Goal: Task Accomplishment & Management: Use online tool/utility

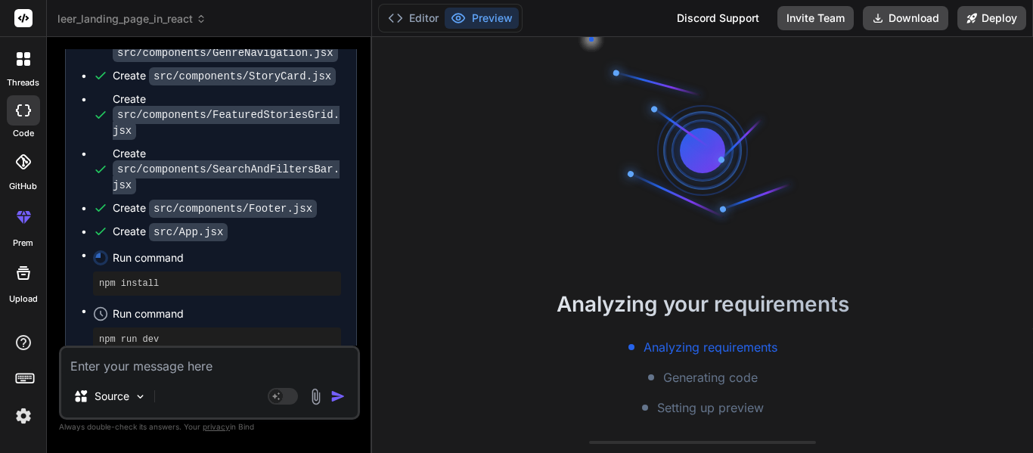
scroll to position [6689, 0]
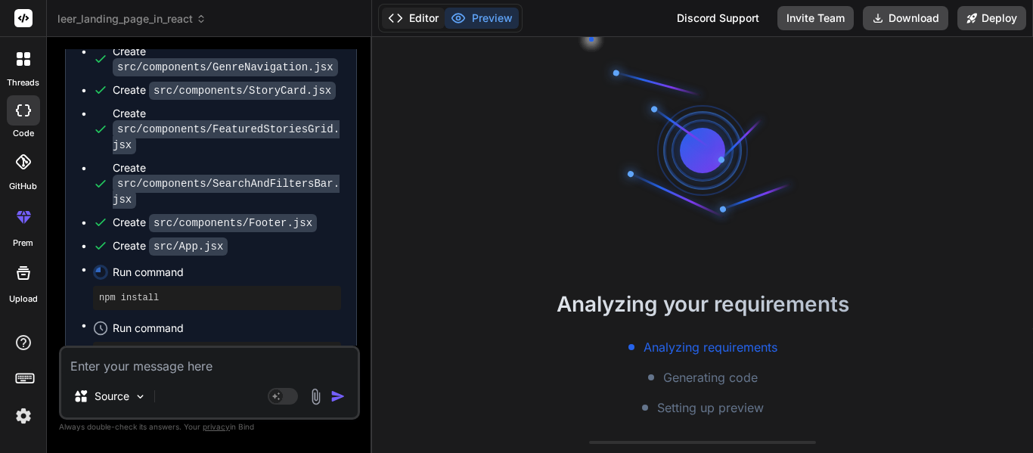
click at [400, 14] on icon at bounding box center [395, 18] width 15 height 15
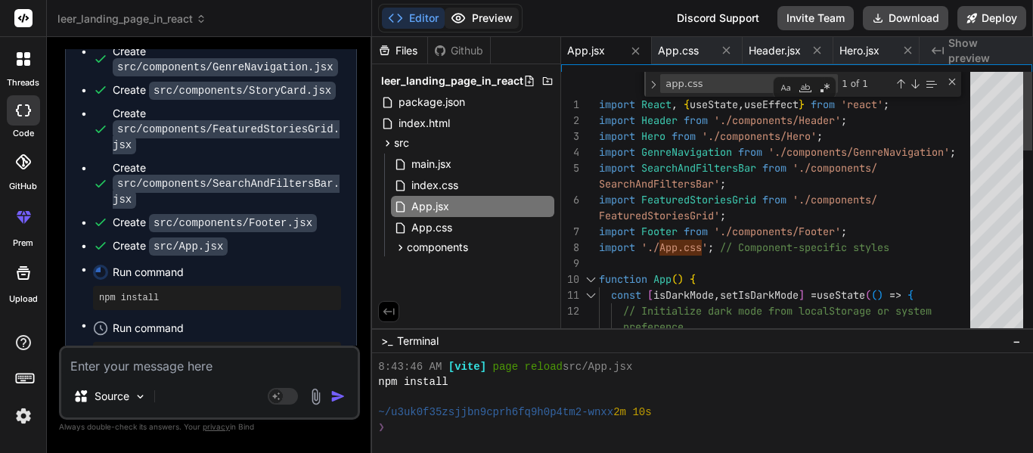
click at [464, 14] on icon at bounding box center [458, 18] width 15 height 15
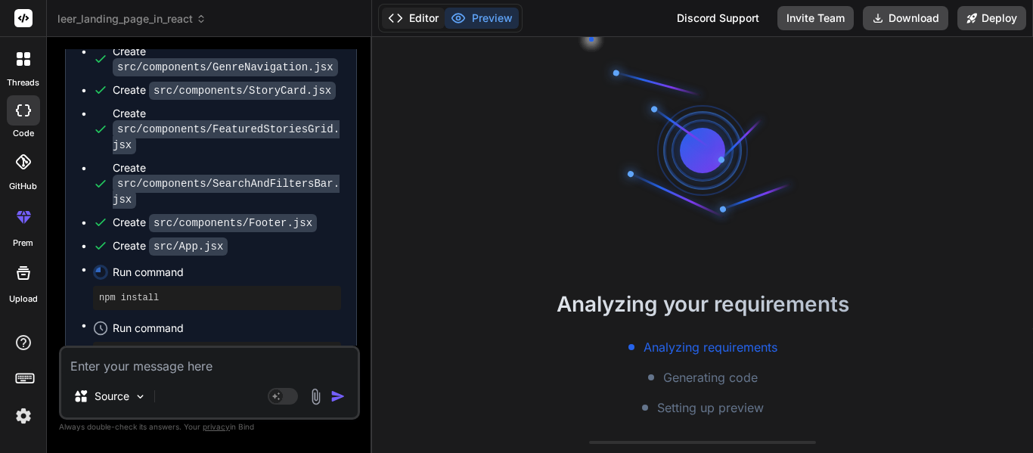
click at [417, 17] on button "Editor" at bounding box center [413, 18] width 63 height 21
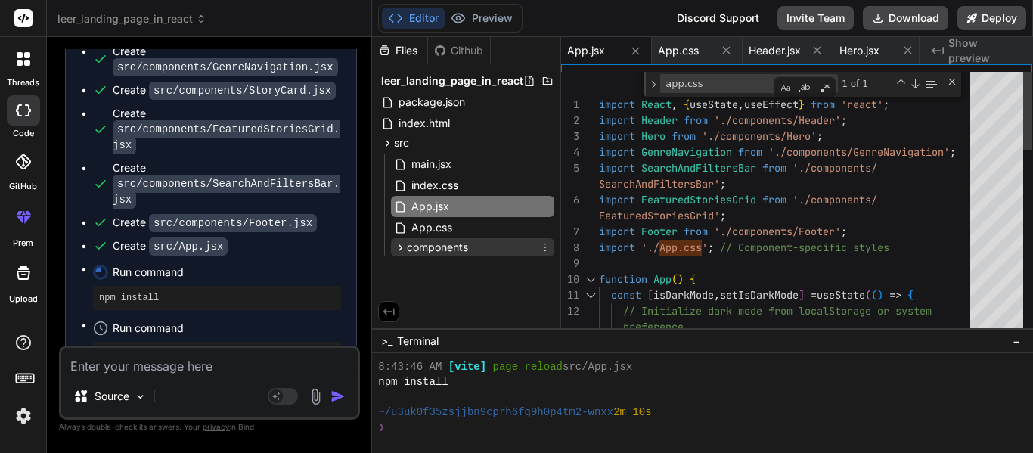
click at [442, 242] on span "components" at bounding box center [437, 247] width 61 height 15
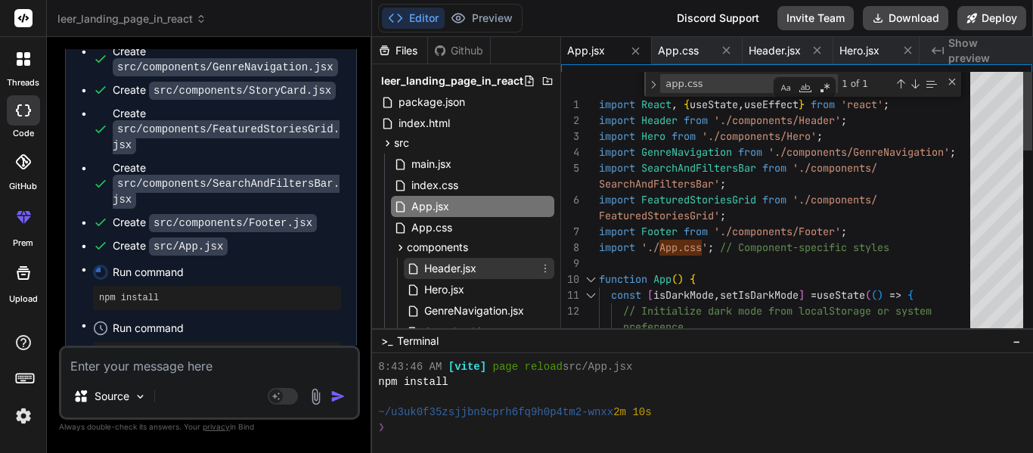
click at [457, 265] on span "Header.jsx" at bounding box center [450, 268] width 55 height 18
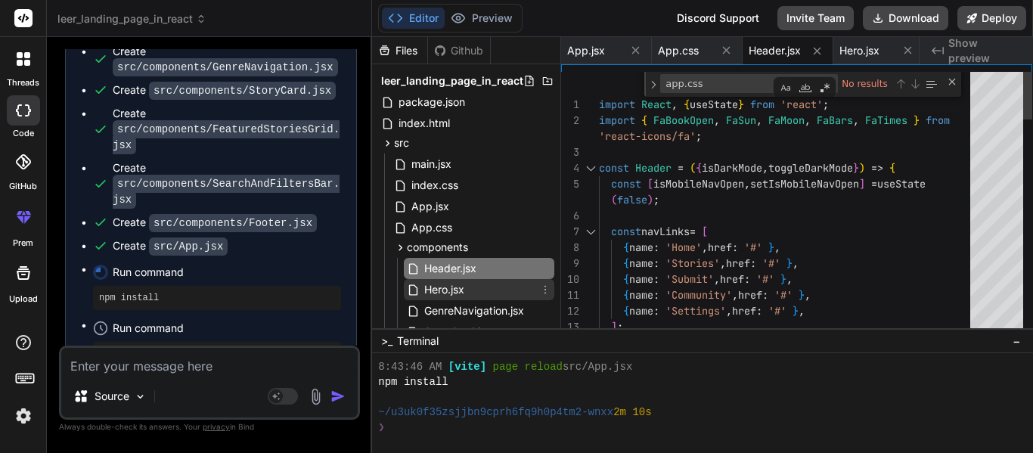
click at [464, 294] on span "Hero.jsx" at bounding box center [444, 290] width 43 height 18
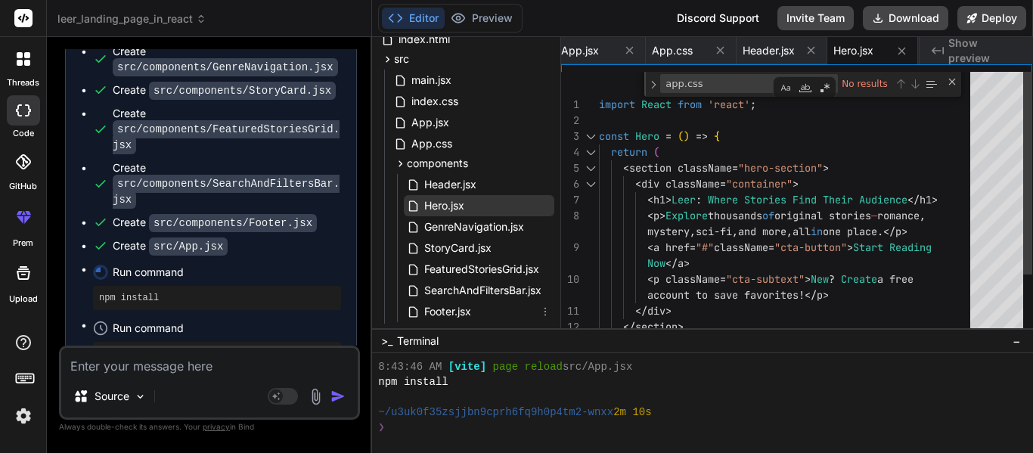
scroll to position [107, 0]
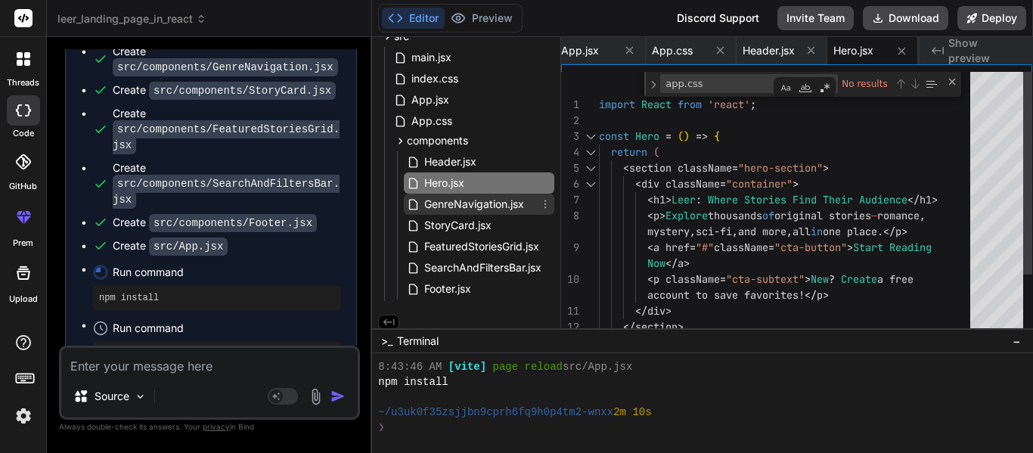
click at [459, 201] on span "GenreNavigation.jsx" at bounding box center [474, 204] width 103 height 18
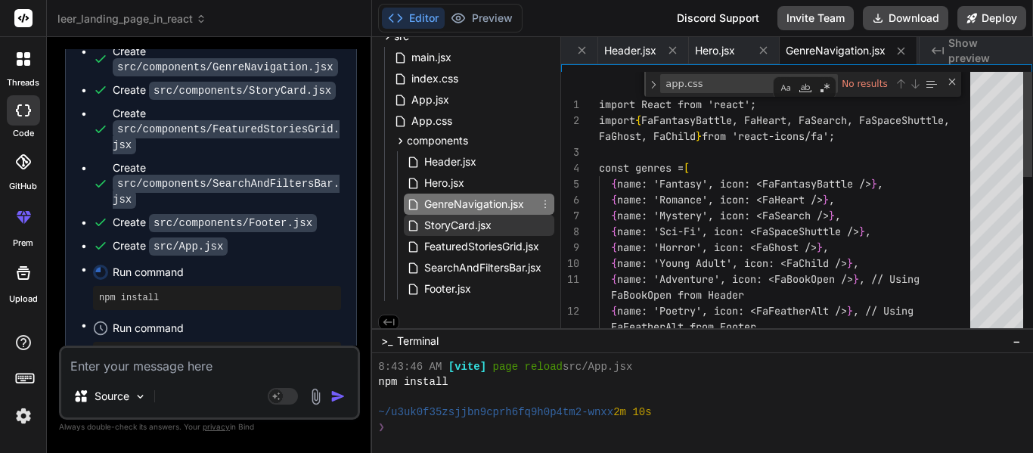
click at [464, 224] on span "StoryCard.jsx" at bounding box center [458, 225] width 70 height 18
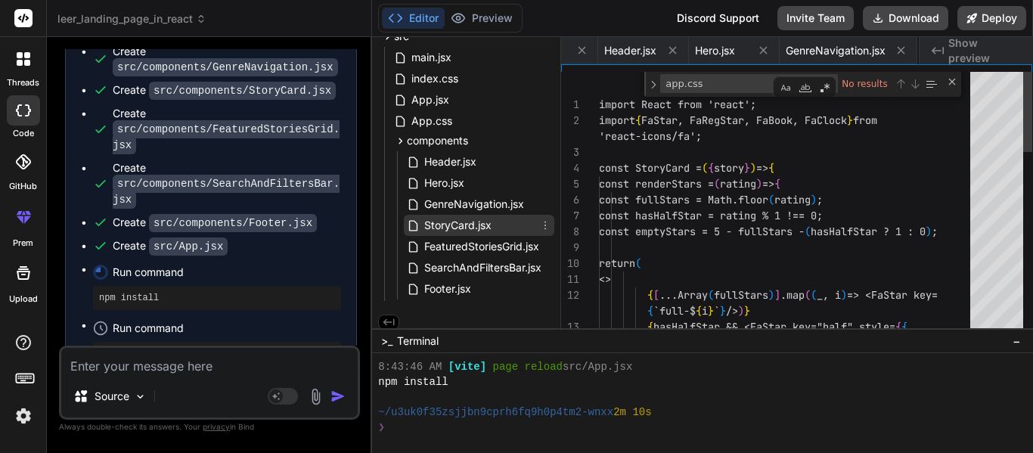
scroll to position [0, 626]
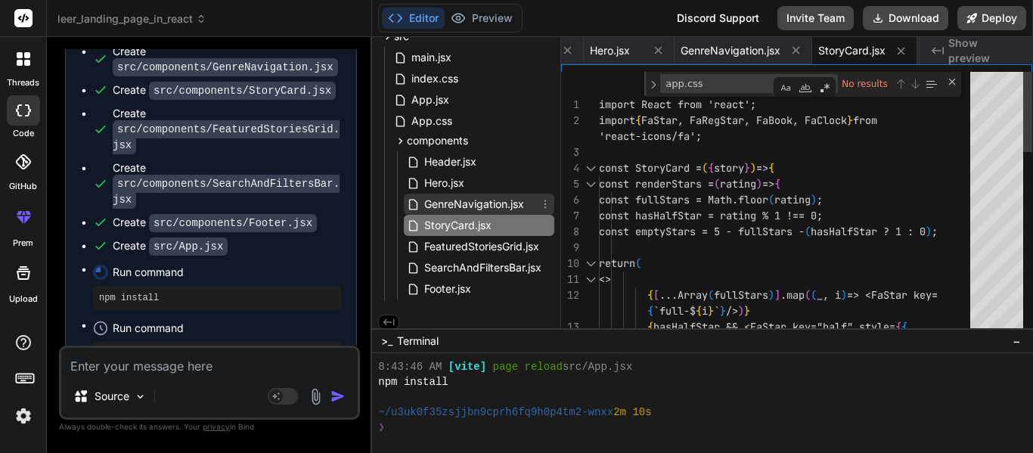
click at [461, 200] on span "GenreNavigation.jsx" at bounding box center [474, 204] width 103 height 18
type textarea "</a> ))} </div> </div> </section> ); }; export default GenreNavigation;"
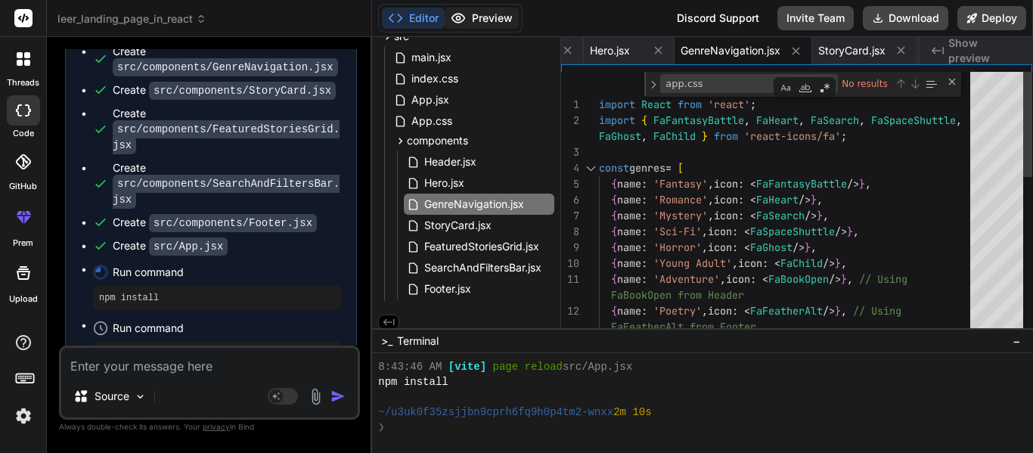
click at [481, 13] on button "Preview" at bounding box center [482, 18] width 74 height 21
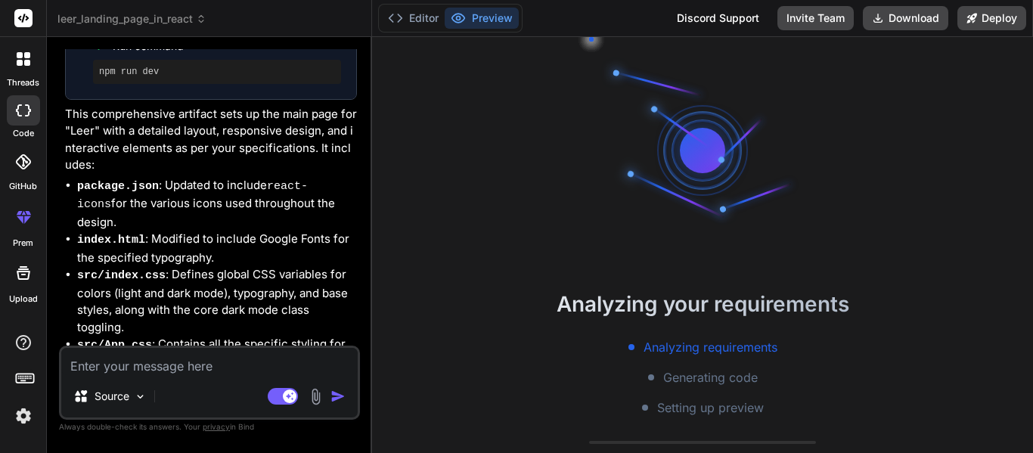
scroll to position [6970, 0]
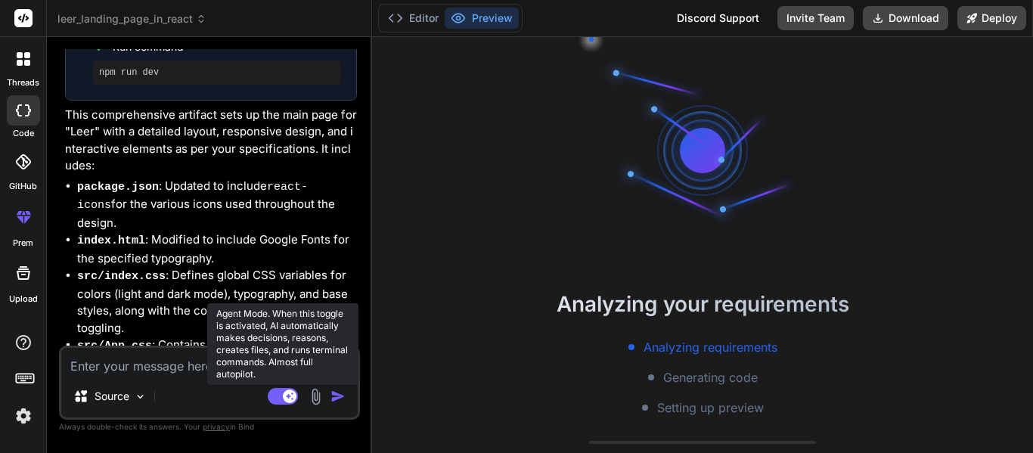
click at [284, 392] on rect at bounding box center [290, 396] width 14 height 14
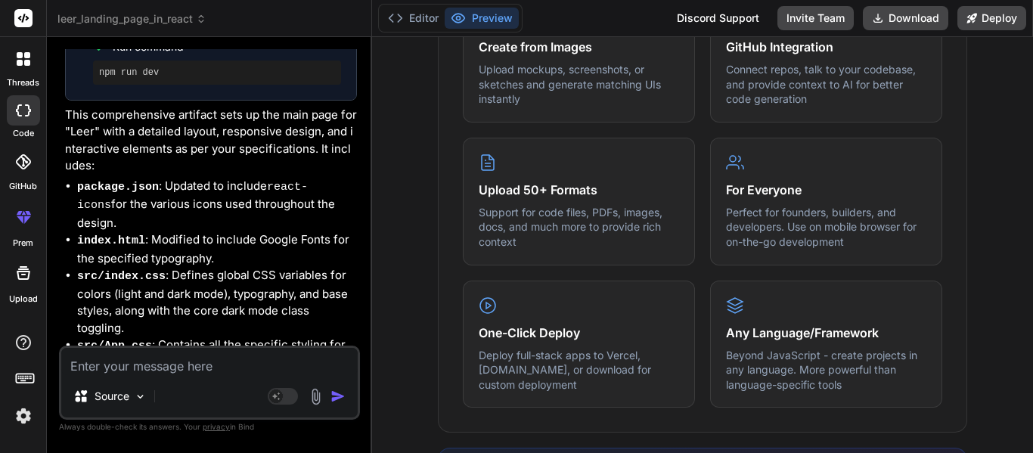
scroll to position [0, 0]
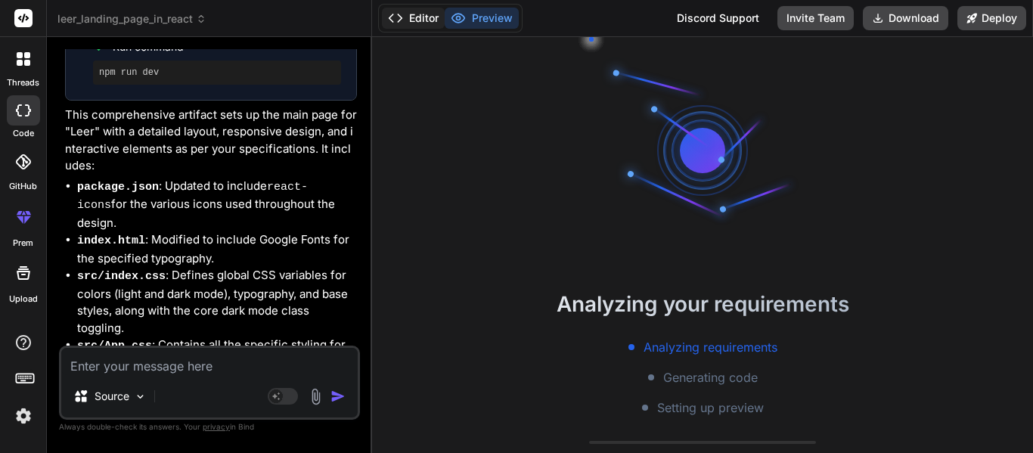
click at [401, 8] on button "Editor" at bounding box center [413, 18] width 63 height 21
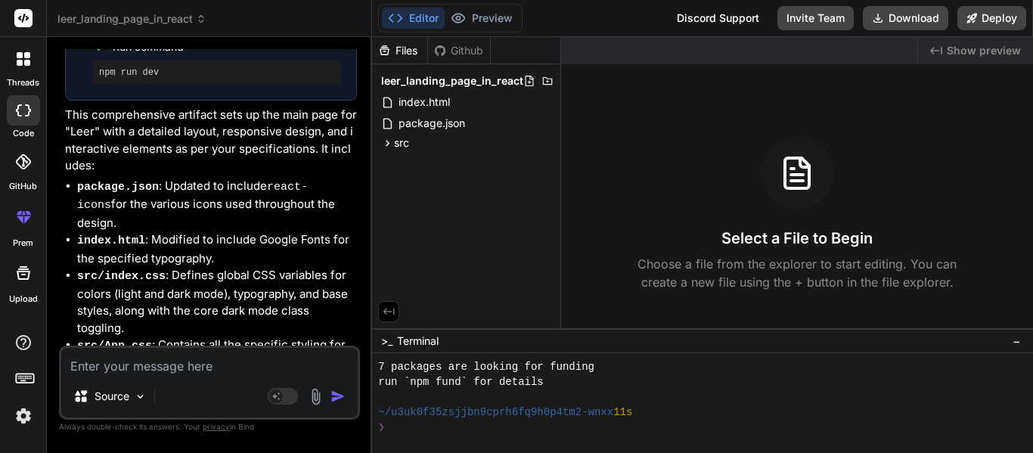
scroll to position [166, 0]
click at [461, 18] on circle at bounding box center [459, 19] width 4 height 4
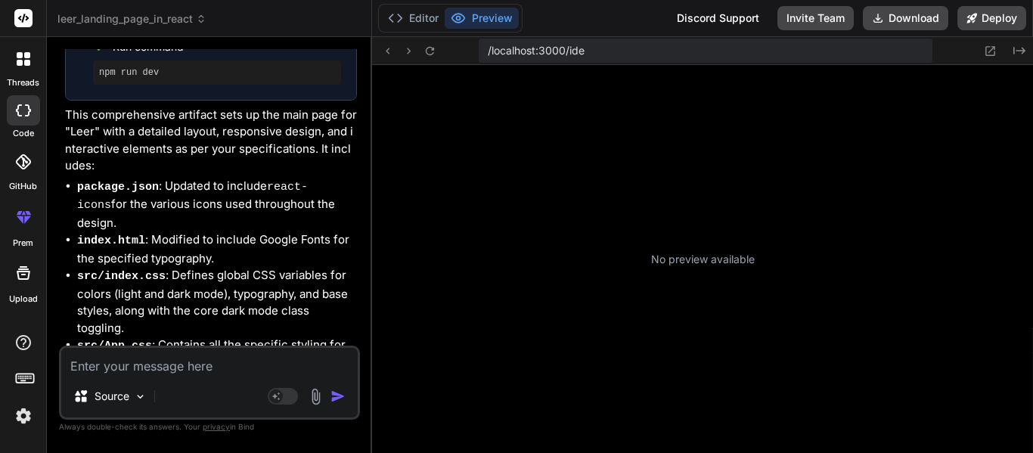
scroll to position [242, 0]
type textarea "x"
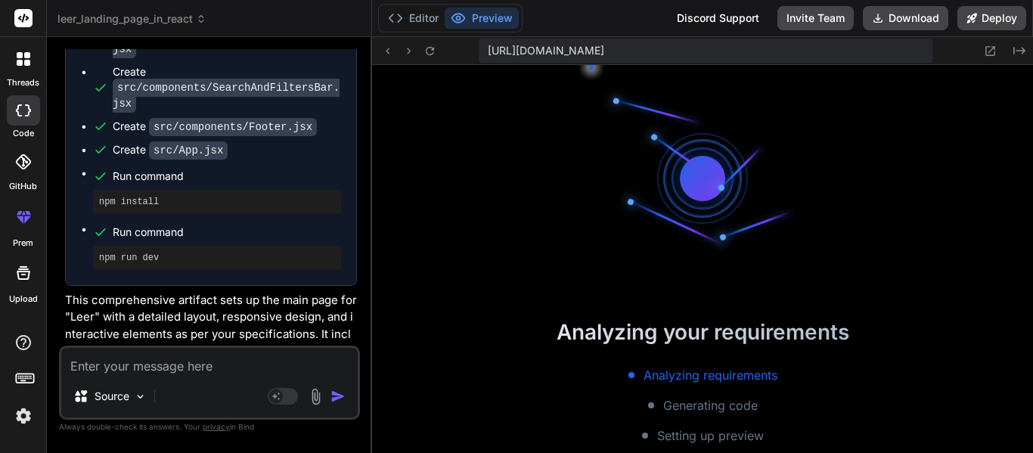
scroll to position [333, 0]
click at [157, 365] on textarea at bounding box center [209, 361] width 296 height 27
type textarea "C"
type textarea "x"
type textarea "Can"
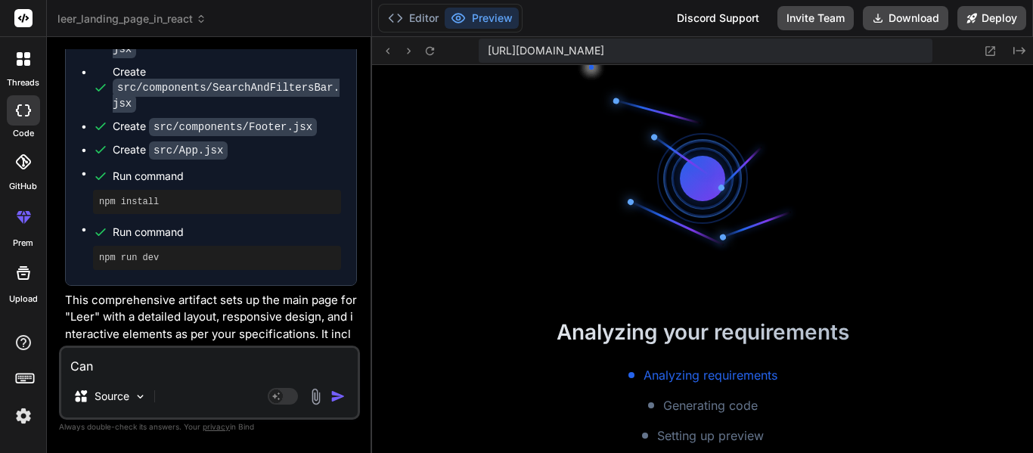
type textarea "x"
type textarea "Can y"
type textarea "x"
type textarea "Can yo"
type textarea "x"
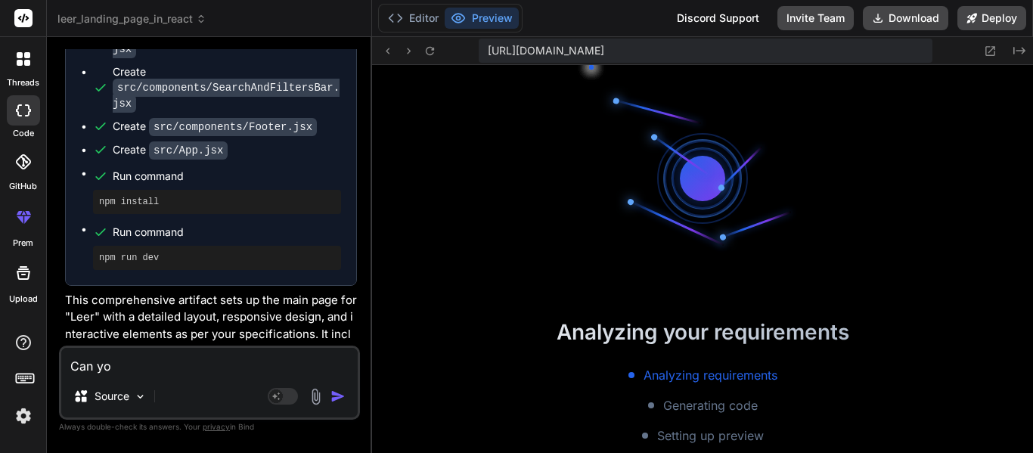
type textarea "Can you"
type textarea "x"
type textarea "Can you"
type textarea "x"
type textarea "Can you ge"
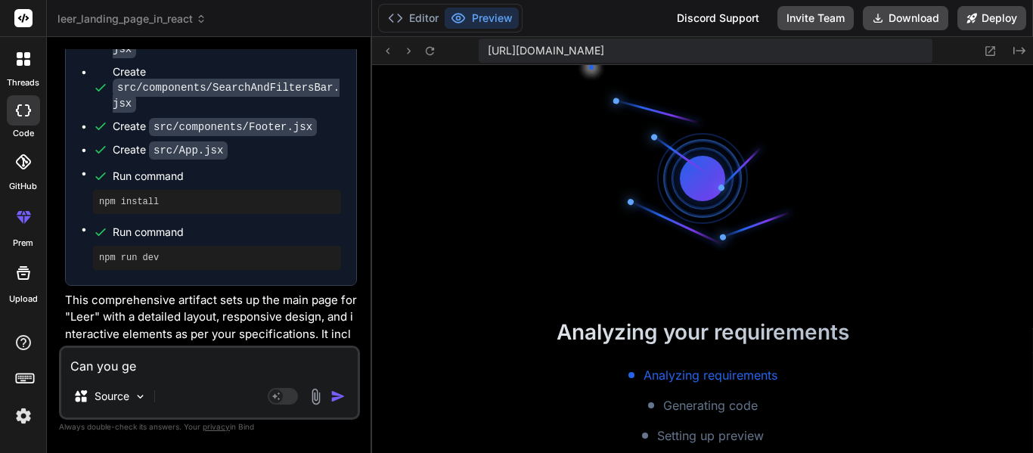
type textarea "x"
type textarea "Can you gen"
type textarea "x"
type textarea "Can you gene"
type textarea "x"
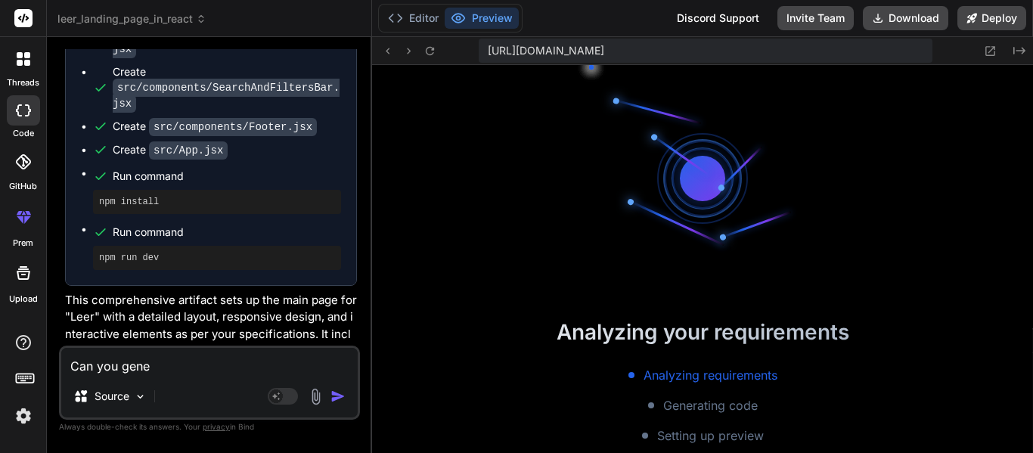
type textarea "Can you gener"
type textarea "x"
type textarea "Can you genera"
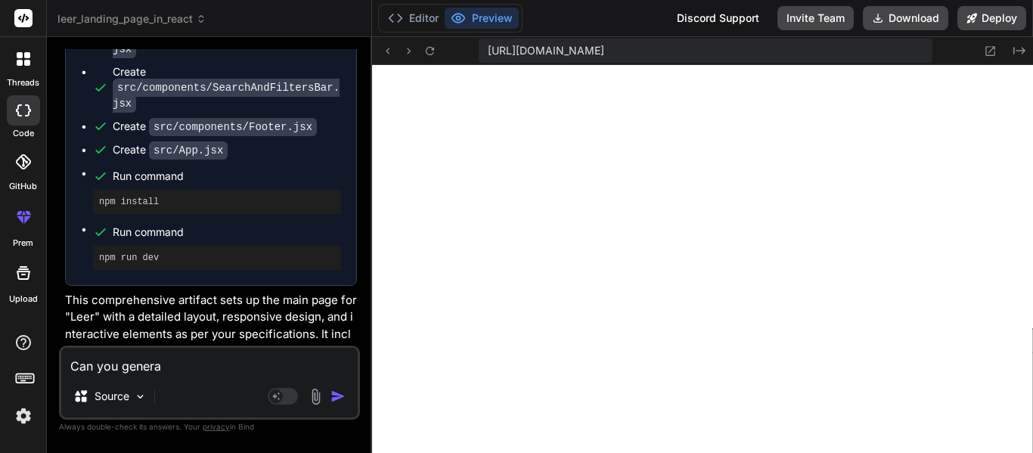
type textarea "x"
type textarea "Can you generat"
type textarea "x"
click at [230, 356] on textarea at bounding box center [209, 361] width 296 height 27
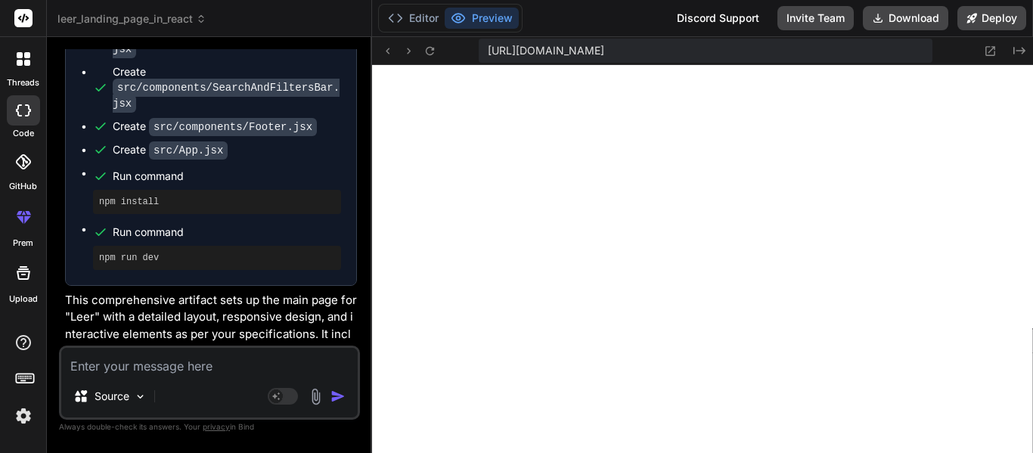
paste textarea "[plugin:vite:import-analysis] Failed to resolve import "./components/Hero" from…"
type textarea "x"
type textarea "[plugin:vite:import-analysis] Failed to resolve import "./components/Hero" from…"
type textarea "x"
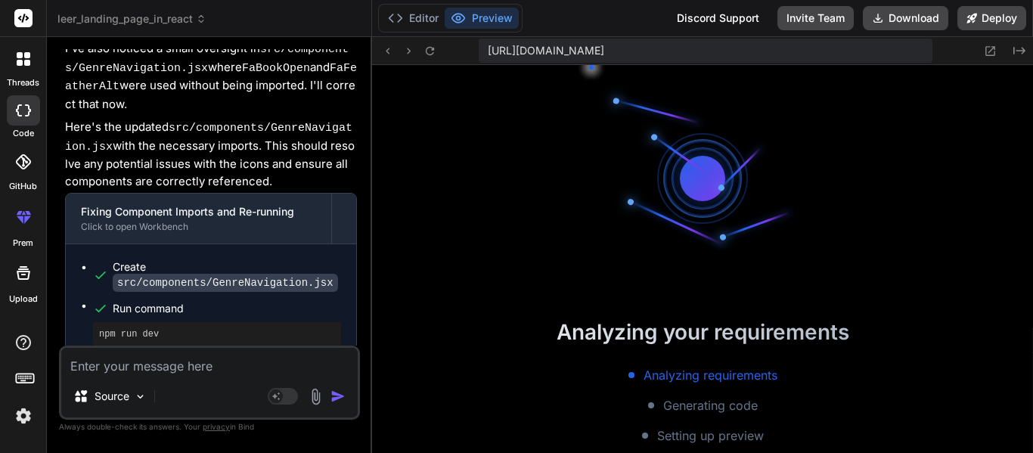
scroll to position [968, 0]
click at [453, 22] on icon at bounding box center [458, 18] width 15 height 15
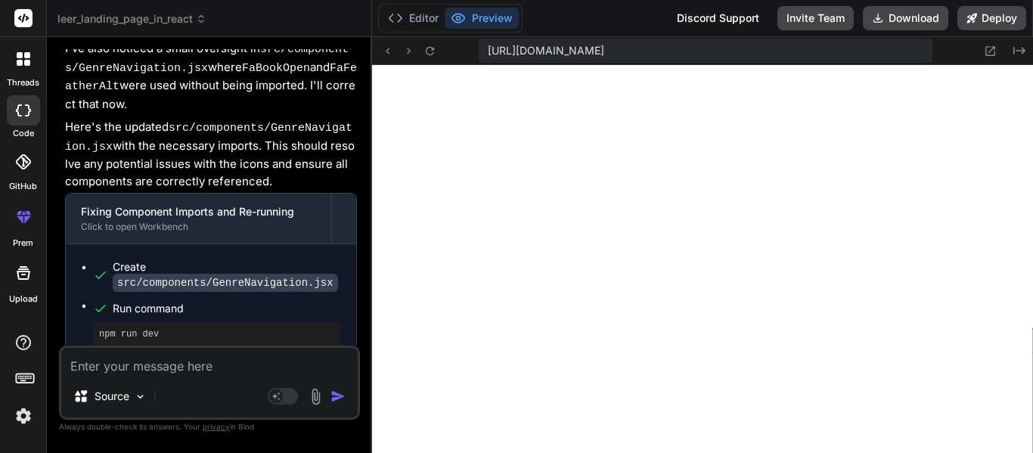
click at [197, 358] on textarea at bounding box center [209, 361] width 296 height 27
type textarea "x"
type textarea "v"
type textarea "x"
paste textarea "[plugin:vite:import-analysis] Failed to resolve import "./components/Hero" from…"
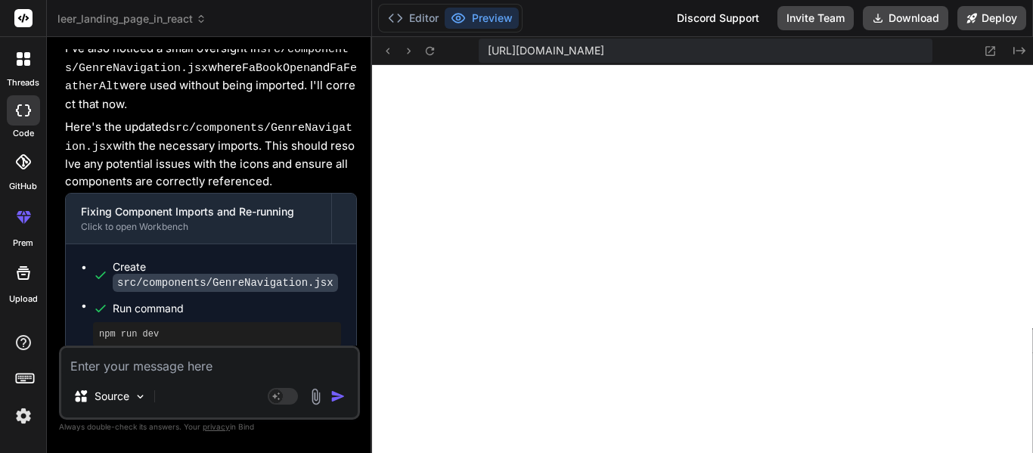
type textarea "x"
type textarea "[plugin:vite:import-analysis] Failed to resolve import "./components/Hero" from…"
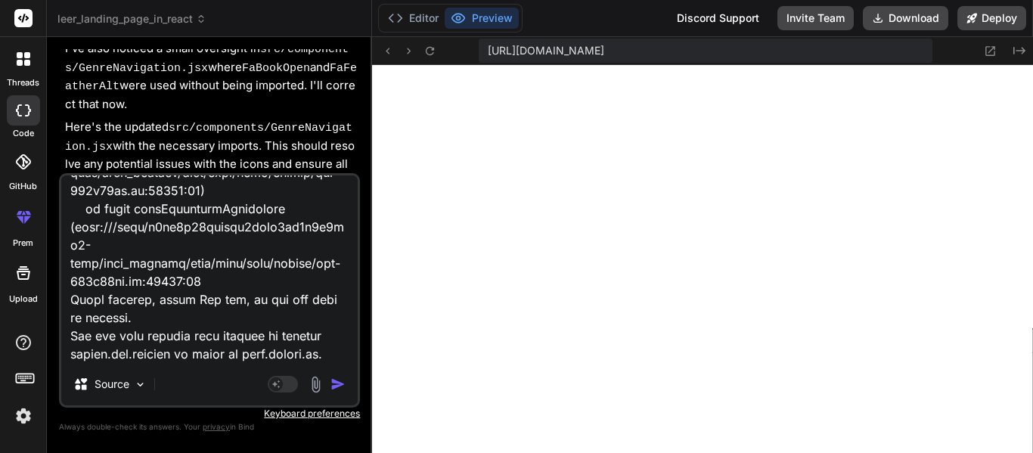
type textarea "x"
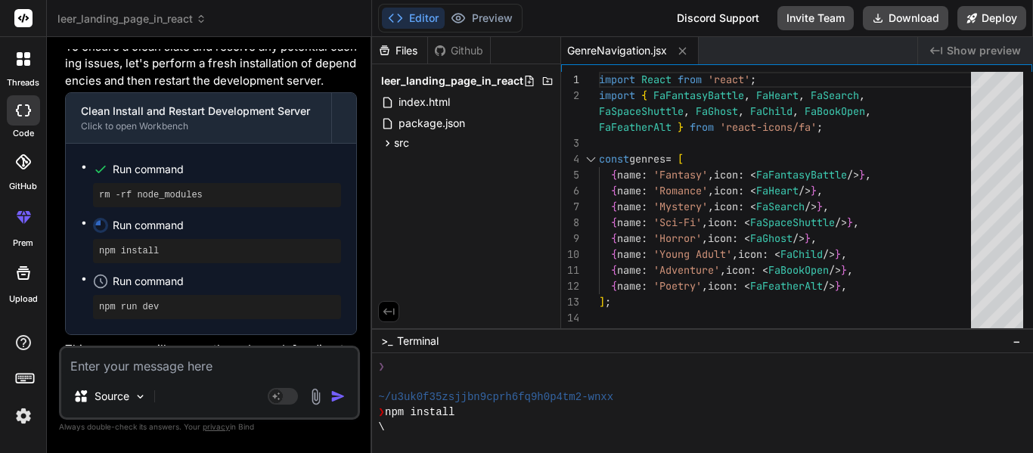
scroll to position [1679, 0]
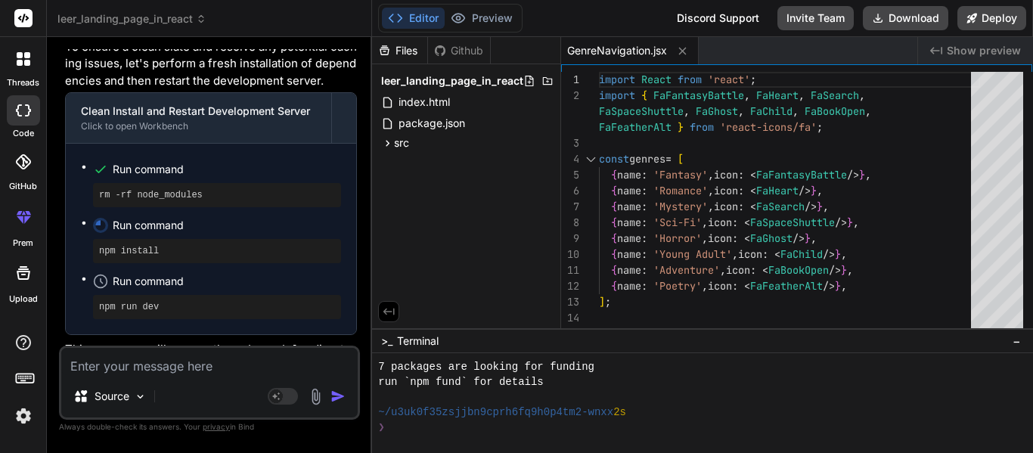
type textarea "x"
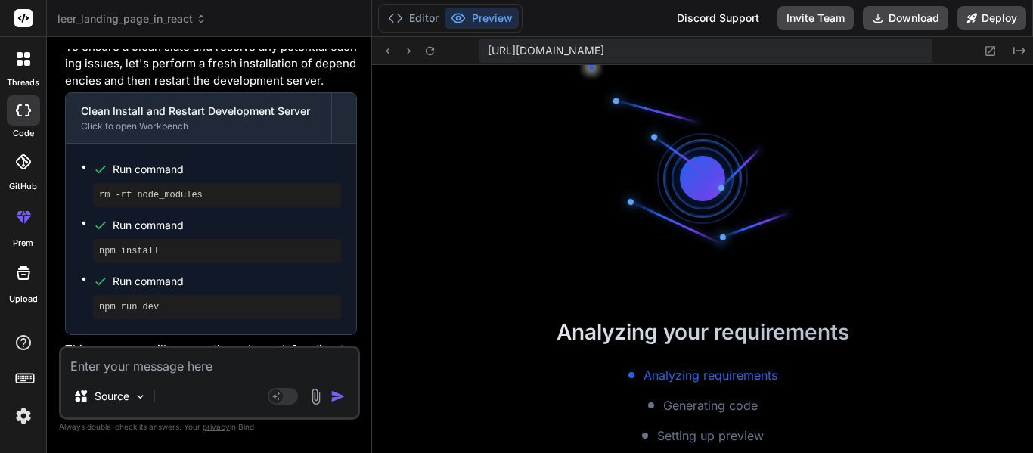
scroll to position [2405, 0]
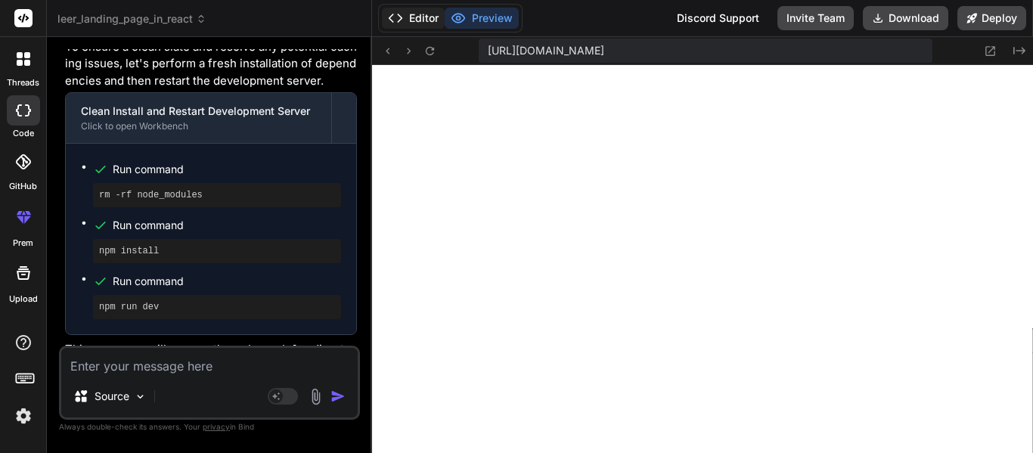
click at [408, 12] on button "Editor" at bounding box center [413, 18] width 63 height 21
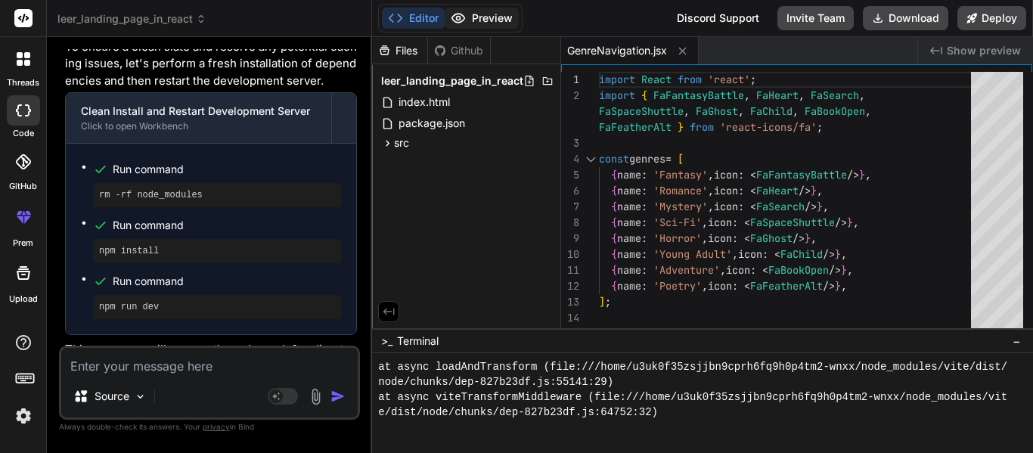
click at [460, 18] on circle at bounding box center [459, 19] width 4 height 4
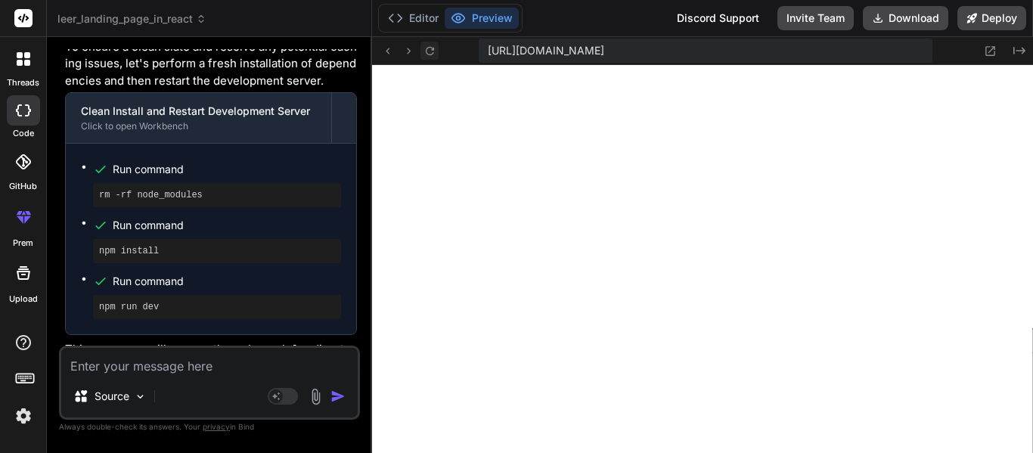
click at [424, 48] on icon at bounding box center [429, 51] width 13 height 13
click at [405, 17] on button "Editor" at bounding box center [413, 18] width 63 height 21
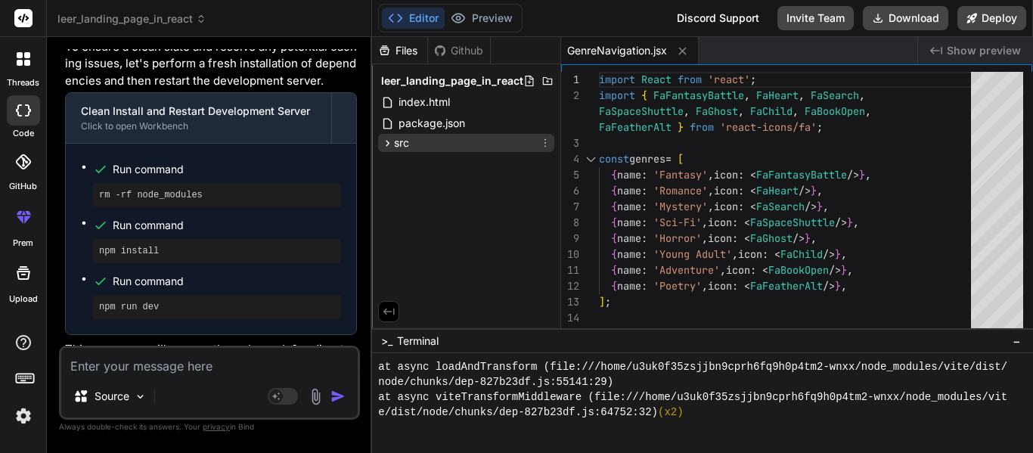
click at [441, 141] on div "src" at bounding box center [466, 143] width 176 height 18
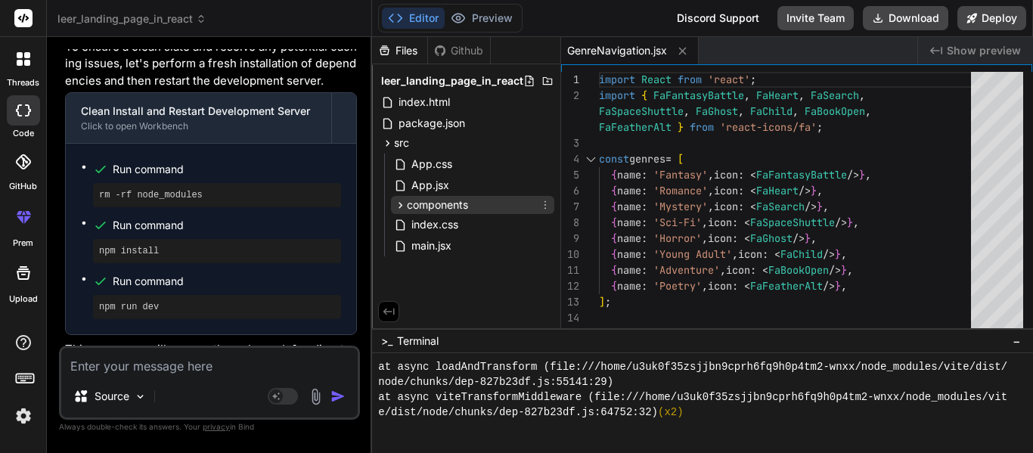
click at [454, 207] on span "components" at bounding box center [437, 204] width 61 height 15
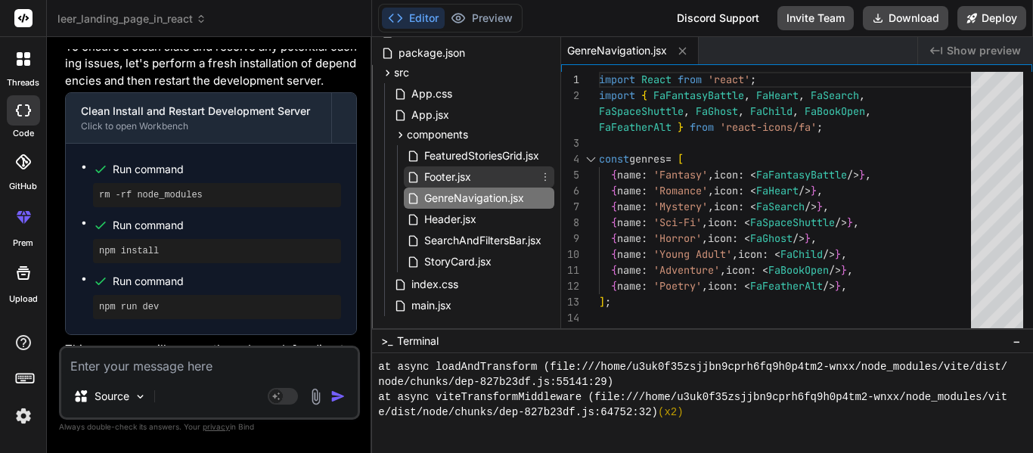
scroll to position [64, 0]
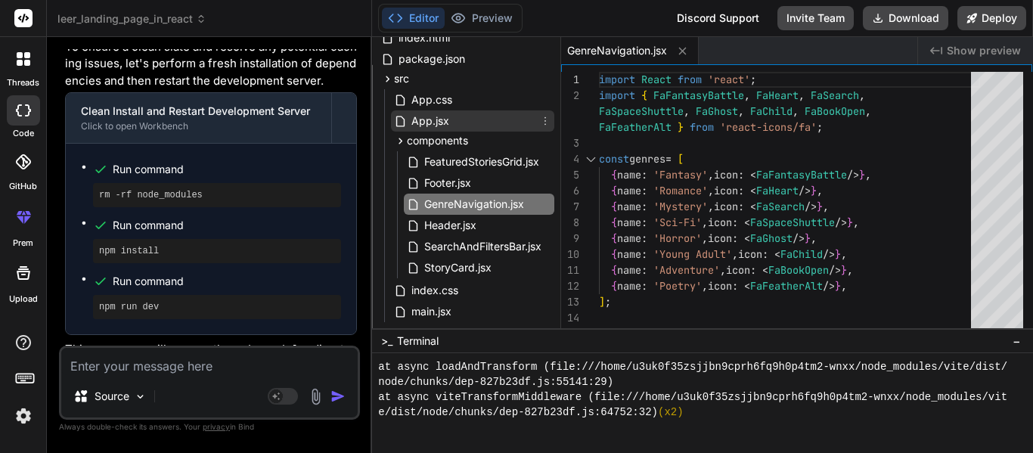
click at [470, 123] on div "App.jsx" at bounding box center [472, 120] width 163 height 21
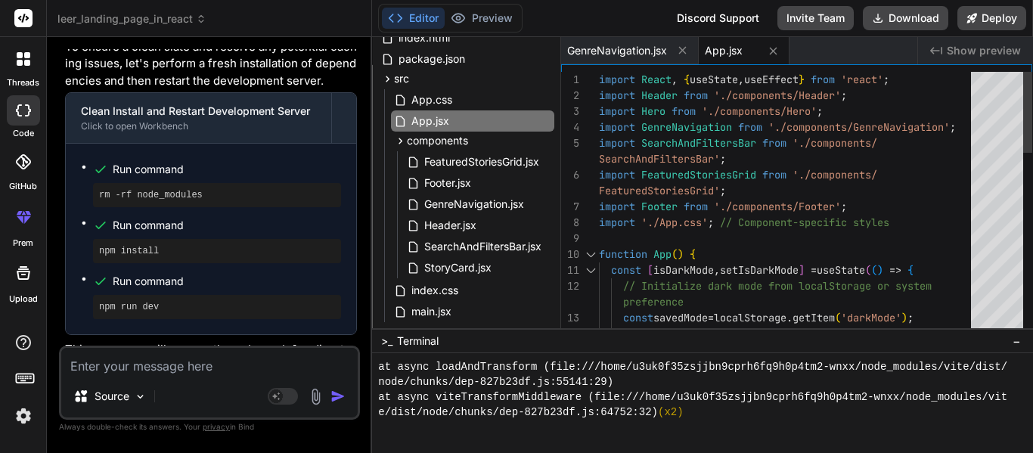
type textarea "import React, { useState, useEffect } from 'react'; import Header from './compo…"
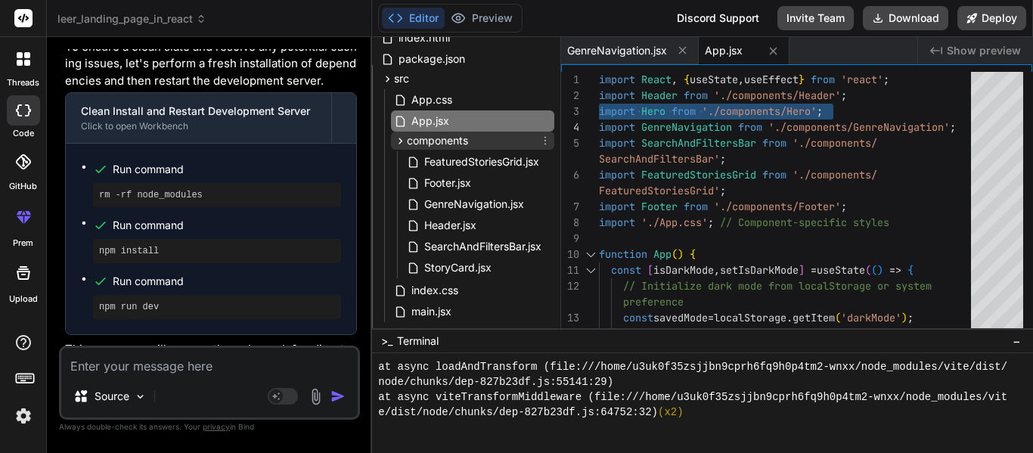
click at [464, 134] on span "components" at bounding box center [437, 140] width 61 height 15
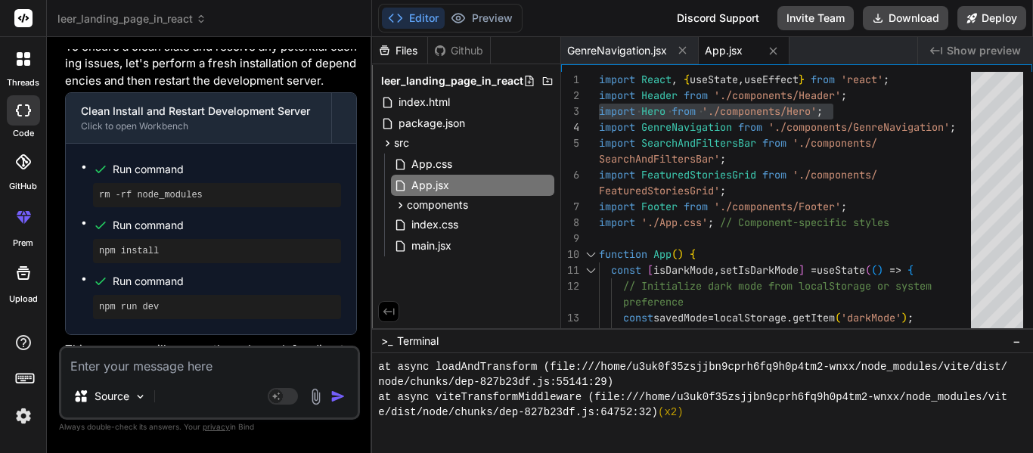
click at [172, 366] on textarea at bounding box center [209, 361] width 296 height 27
type textarea "C"
type textarea "x"
type textarea "Ca"
type textarea "x"
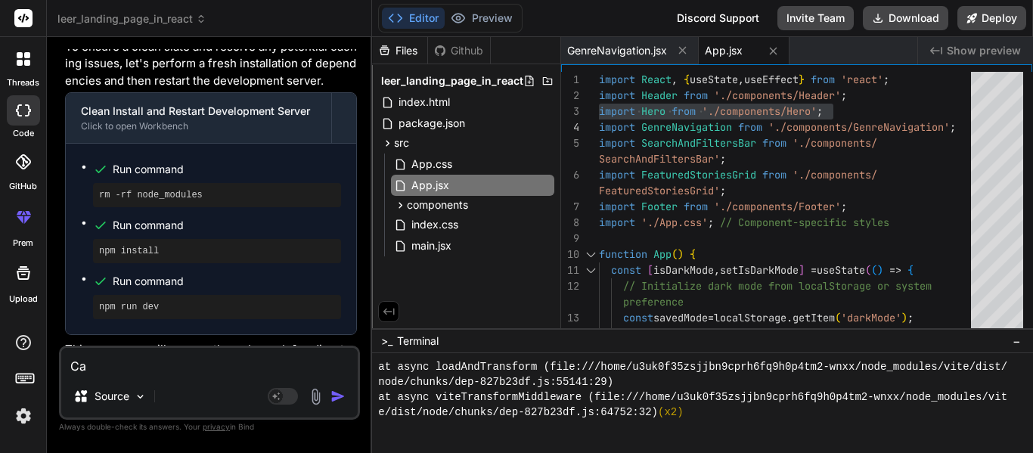
type textarea "Can"
type textarea "x"
type textarea "Can"
type textarea "x"
type textarea "Can yo"
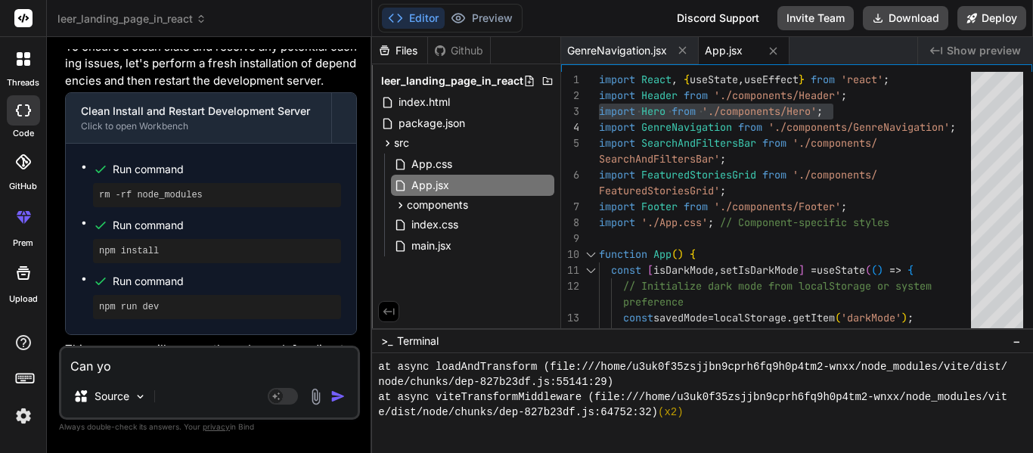
type textarea "x"
type textarea "Can you"
type textarea "x"
type textarea "Can you a"
type textarea "x"
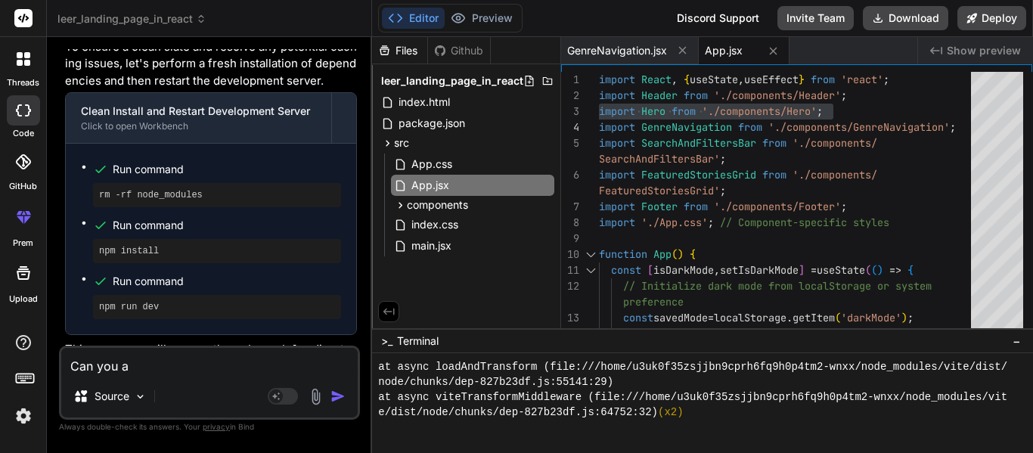
type textarea "Can you ad"
type textarea "x"
type textarea "Can you add"
type textarea "x"
type textarea "Can you add"
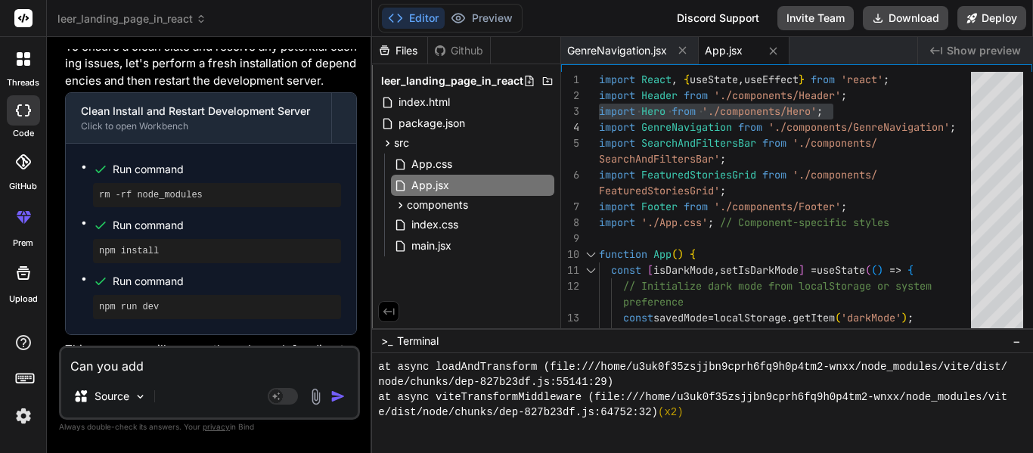
type textarea "x"
type textarea "Can you add ."
type textarea "x"
type textarea "Can you add .c"
type textarea "x"
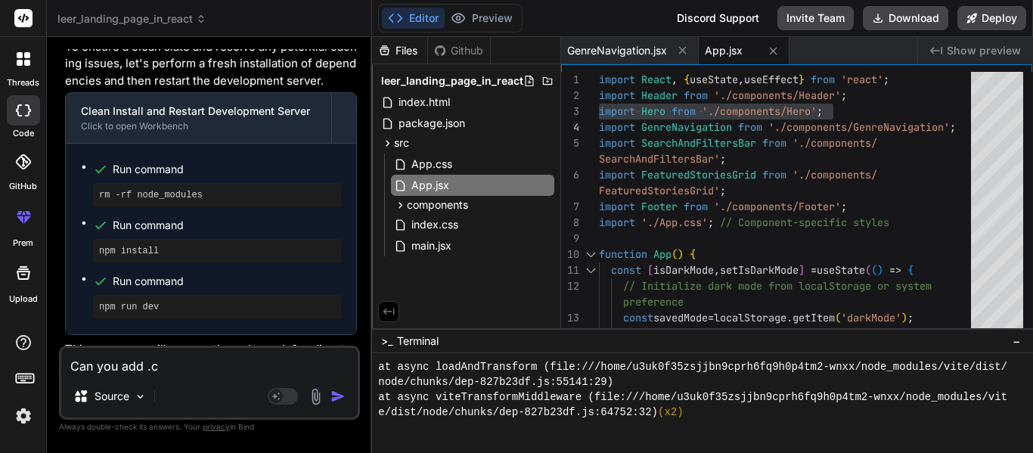
type textarea "Can you add .co"
type textarea "x"
type textarea "Can you add .com"
type textarea "x"
type textarea "Can you add .comp"
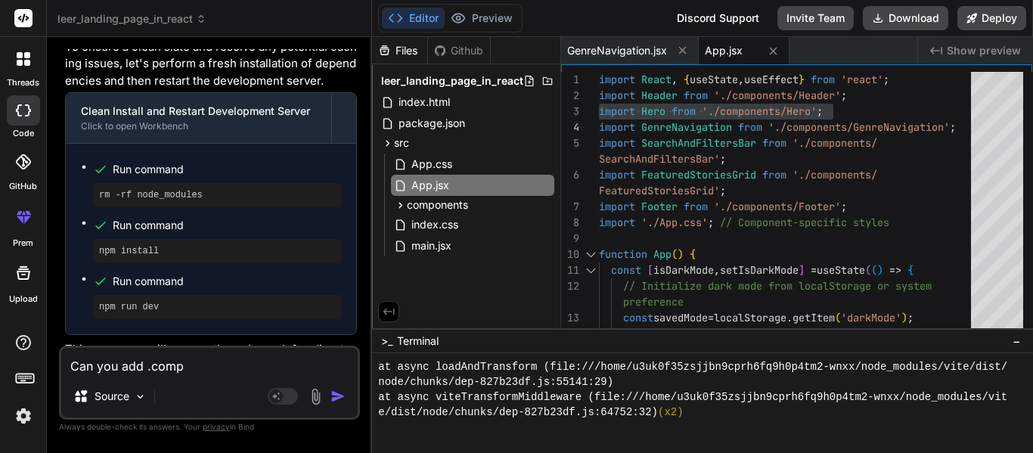
type textarea "x"
type textarea "Can you add .compo"
type textarea "x"
type textarea "Can you add .compone"
type textarea "x"
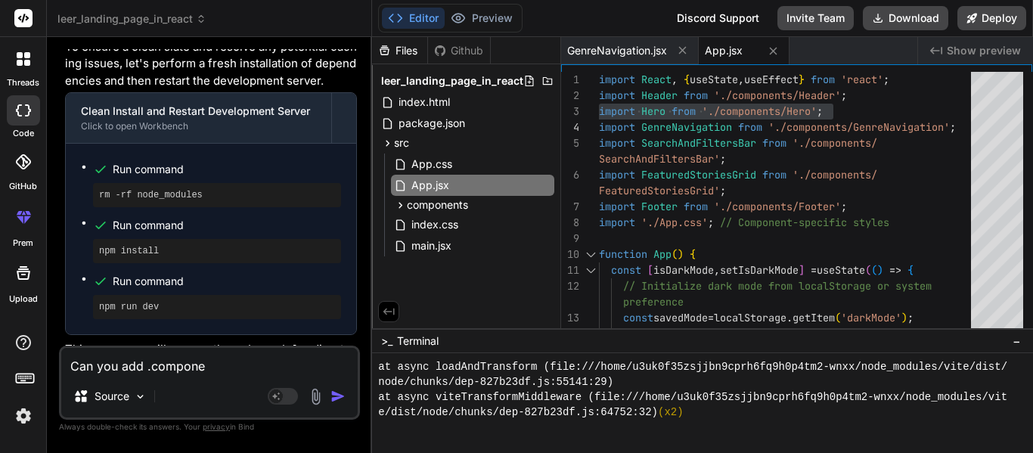
type textarea "Can you add .componen"
type textarea "x"
type textarea "Can you add .component"
type textarea "x"
type textarea "Can you add .components"
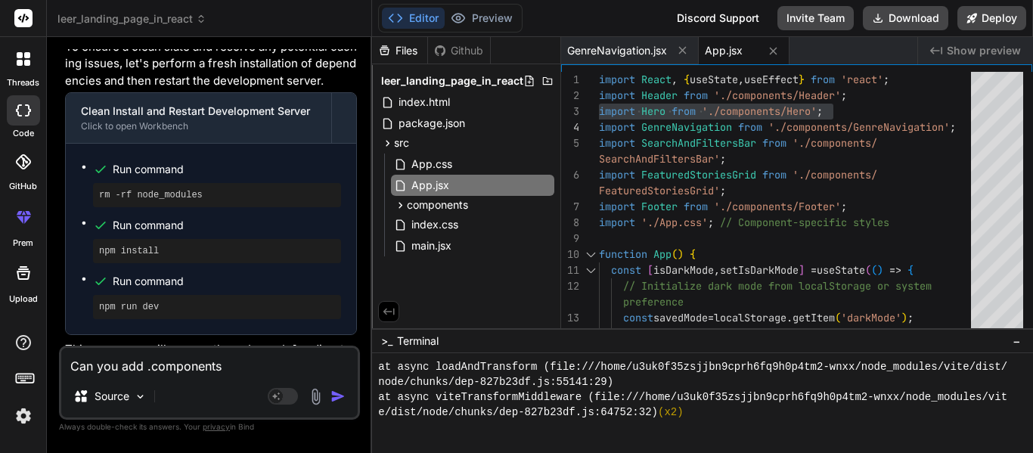
type textarea "x"
type textarea "Can you add .components/"
type textarea "x"
type textarea "Can you add .components/h"
type textarea "x"
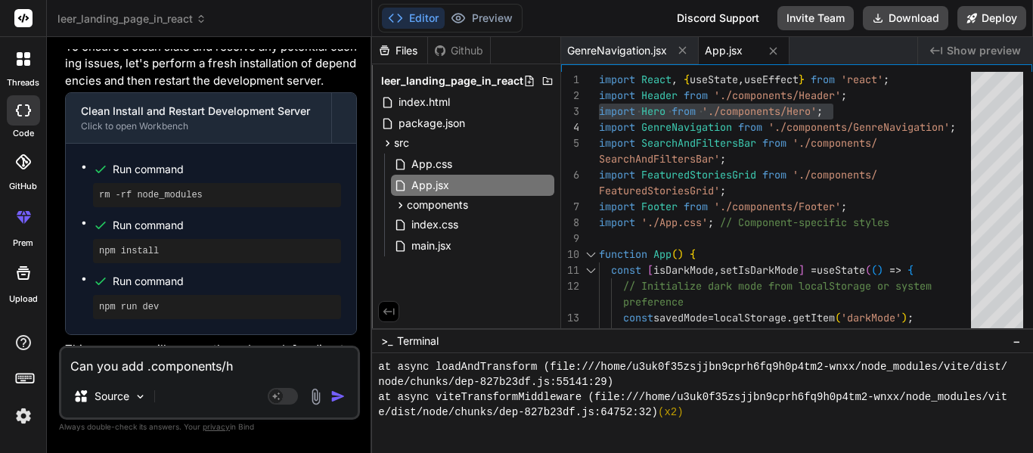
type textarea "Can you add .components/he"
type textarea "x"
type textarea "Can you add .components/her"
type textarea "x"
type textarea "Can you add .components/hero"
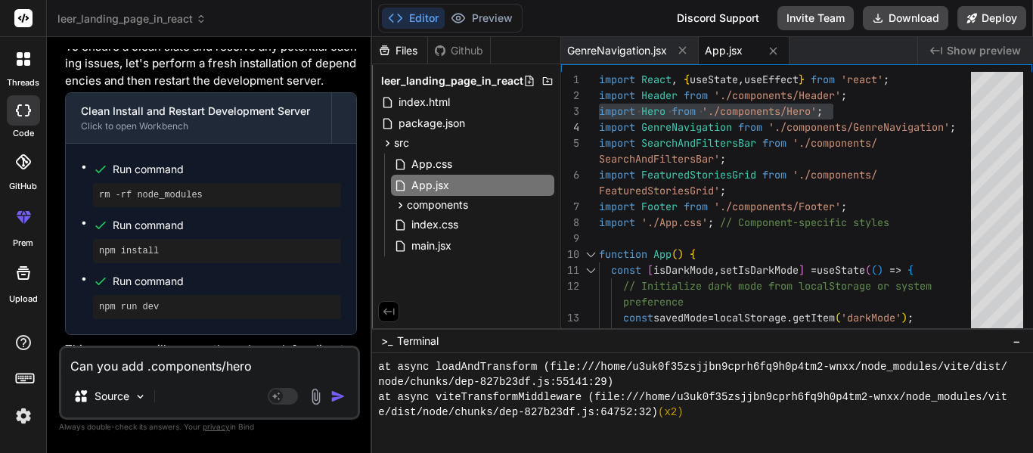
type textarea "x"
type textarea "Can you add components/hero"
type textarea "x"
type textarea "Can you add /components/hero"
type textarea "x"
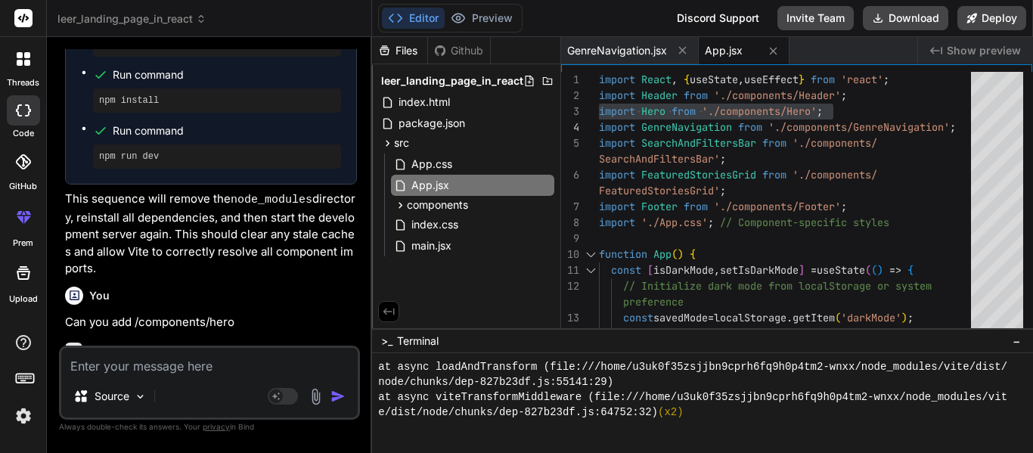
scroll to position [9692, 0]
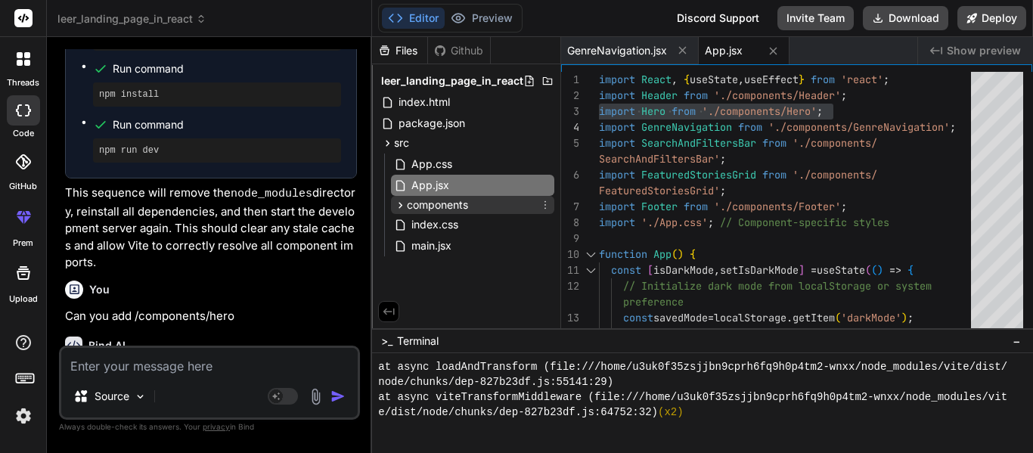
click at [503, 212] on div "components" at bounding box center [472, 205] width 163 height 18
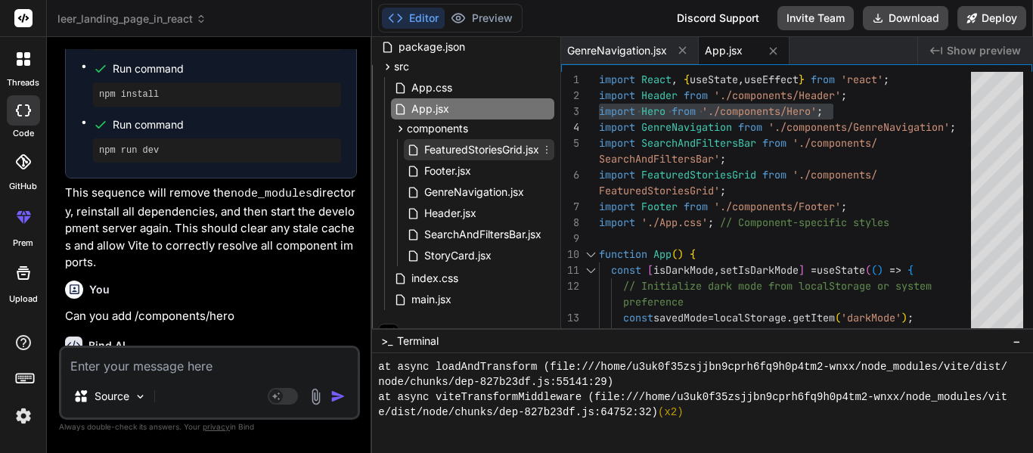
scroll to position [96, 0]
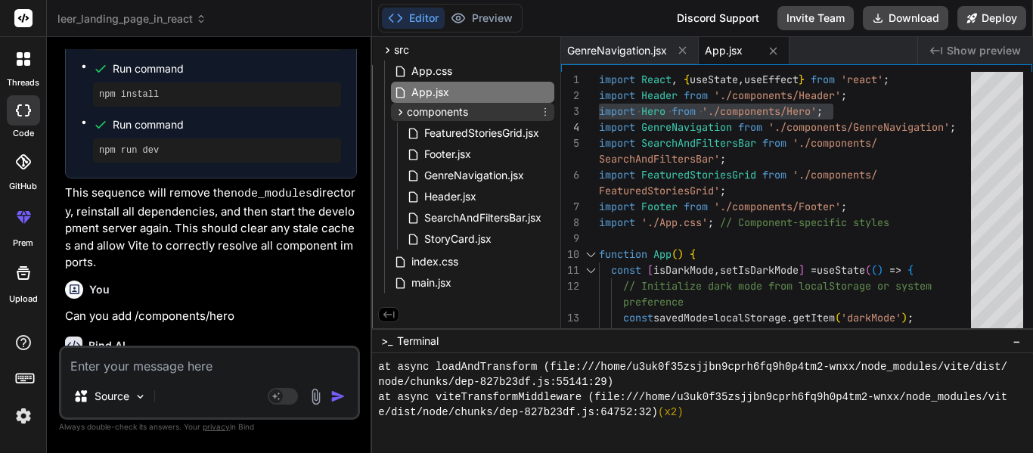
click at [448, 110] on span "components" at bounding box center [437, 111] width 61 height 15
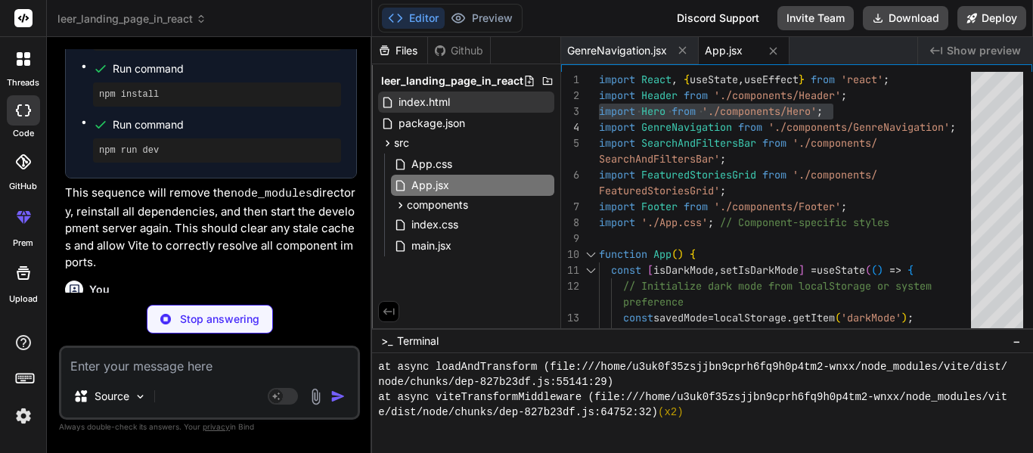
type textarea "x"
type textarea "Now</a> <p className="cta-subtext">New? Create a free account to save favorites…"
type textarea "x"
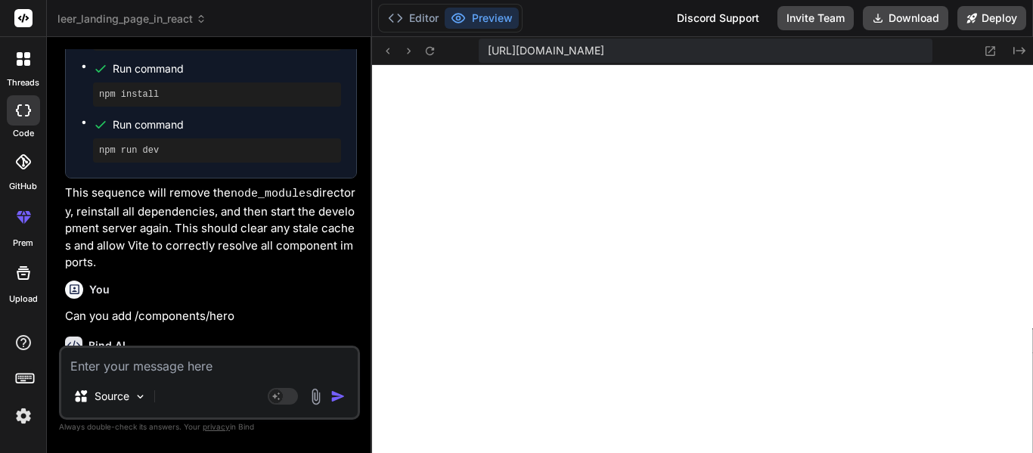
scroll to position [9926, 0]
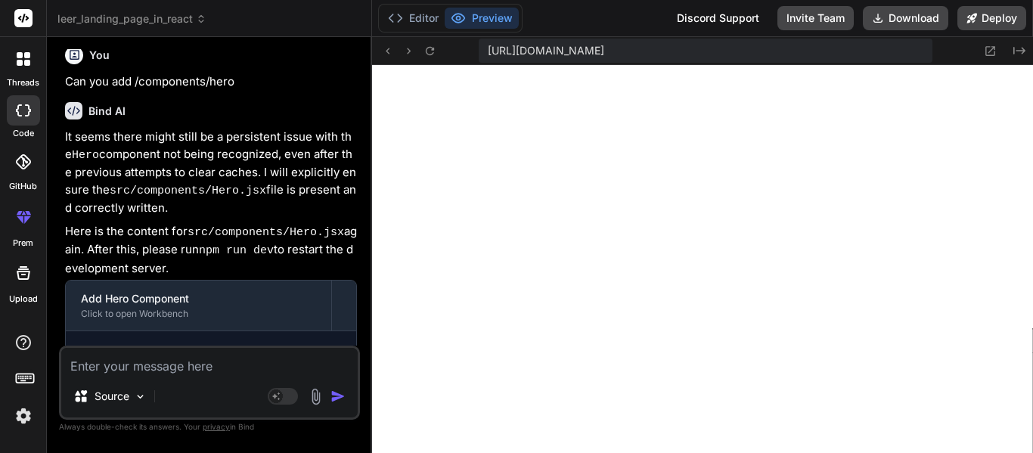
click at [604, 55] on span "https://u3uk0f35zsjjbn9cprh6fq9h0p4tm2-wnxx--5173--96435430.local-corp.webconta…" at bounding box center [546, 50] width 116 height 15
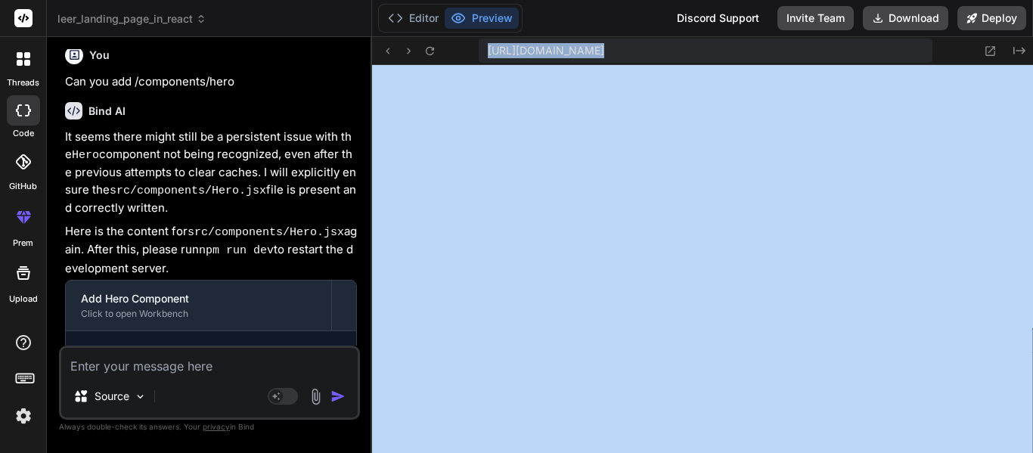
copy div "https://u3uk0f35zsjjbn9cprh6fq9h0p4tm2-wnxx--5173--96435430.local-corp.webconta…"
click at [169, 368] on textarea at bounding box center [209, 361] width 296 height 27
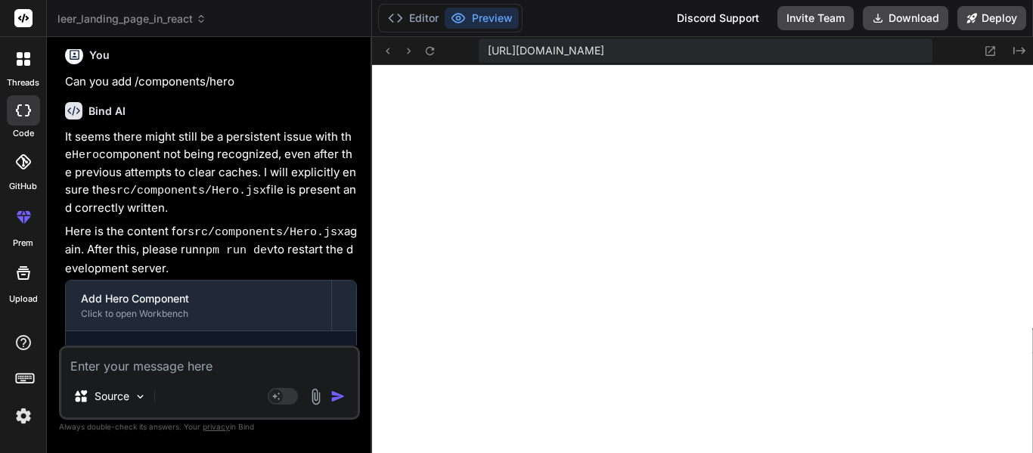
click at [412, 5] on div "Editor Preview" at bounding box center [450, 18] width 144 height 29
click at [417, 14] on button "Editor" at bounding box center [413, 18] width 63 height 21
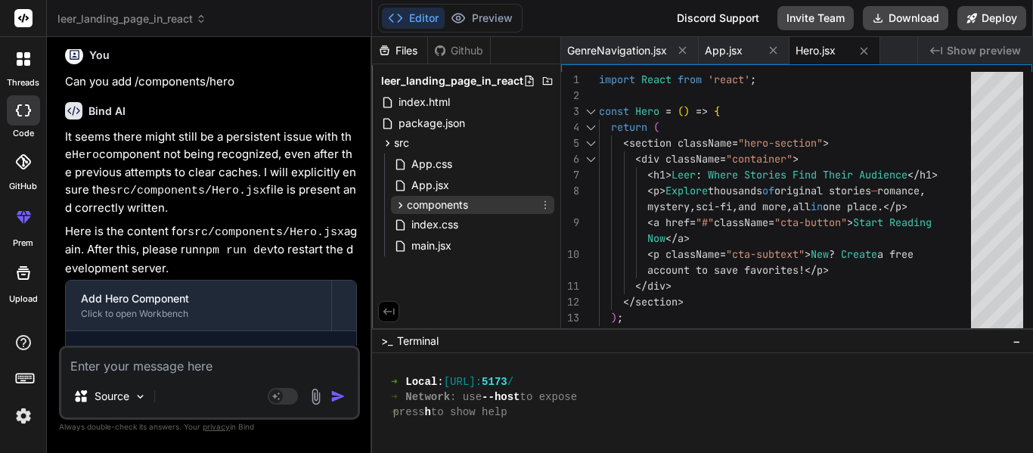
click at [473, 199] on div "components" at bounding box center [472, 205] width 163 height 18
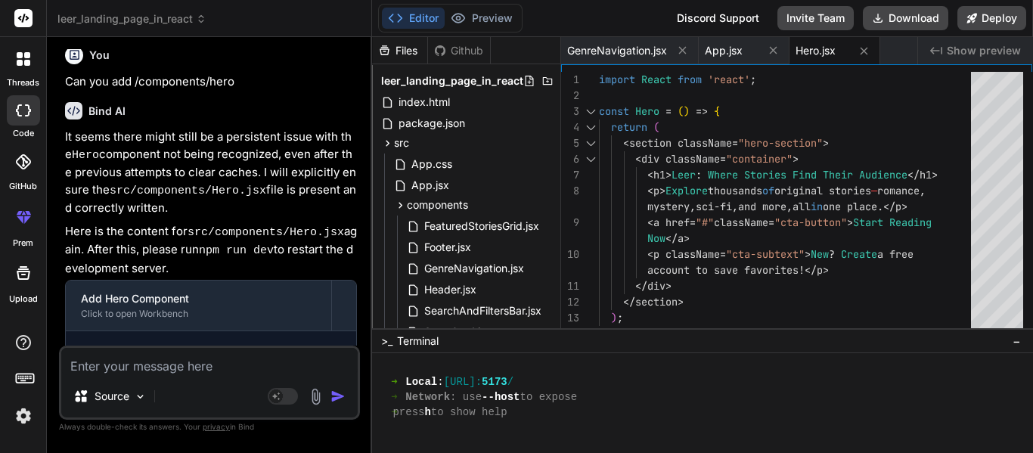
click at [110, 370] on textarea at bounding box center [209, 361] width 296 height 27
click at [479, 20] on button "Preview" at bounding box center [482, 18] width 74 height 21
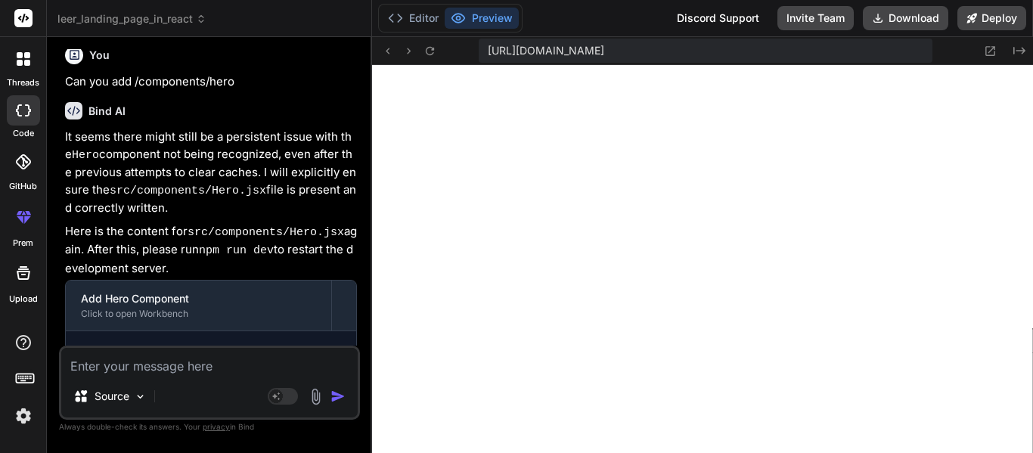
click at [122, 378] on div "Source Agent Mode. When this toggle is activated, AI automatically makes decisi…" at bounding box center [209, 383] width 301 height 74
click at [110, 373] on textarea at bounding box center [209, 361] width 296 height 27
type textarea "C"
type textarea "x"
type textarea "Can"
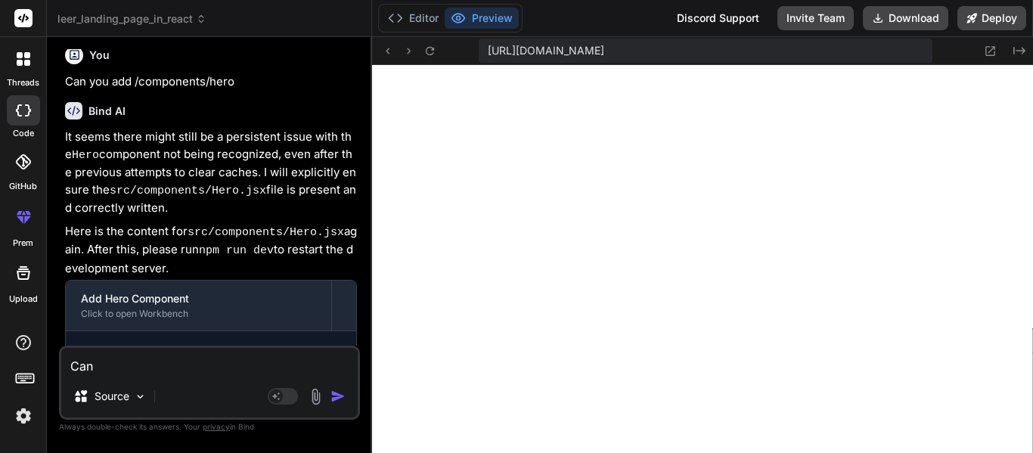
type textarea "x"
type textarea "Can"
type textarea "x"
type textarea "Can y"
type textarea "x"
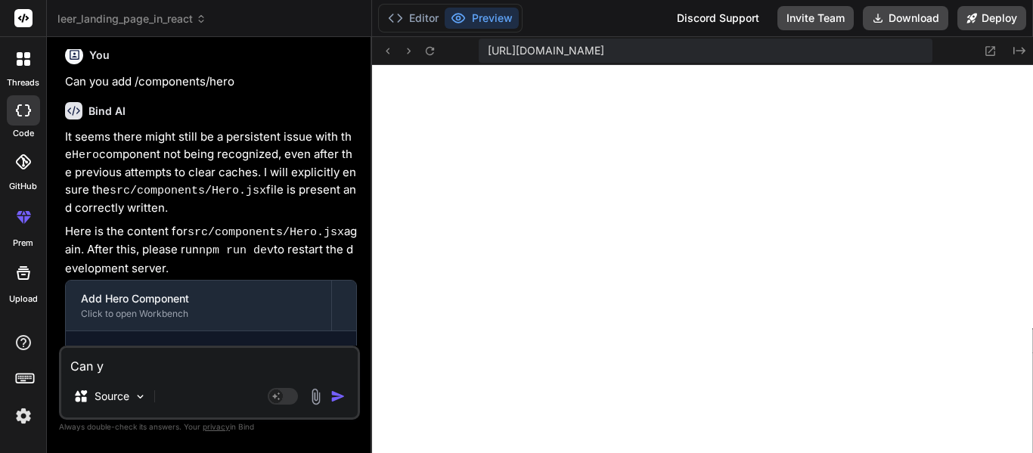
type textarea "Can yo"
type textarea "x"
type textarea "Can you"
type textarea "x"
type textarea "Can you"
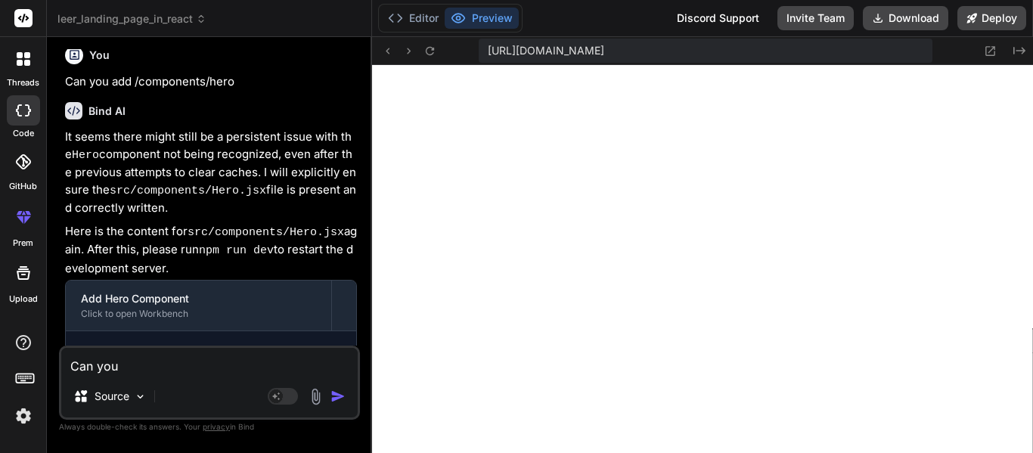
type textarea "x"
type textarea "Can you ma"
type textarea "x"
type textarea "Can you make"
type textarea "x"
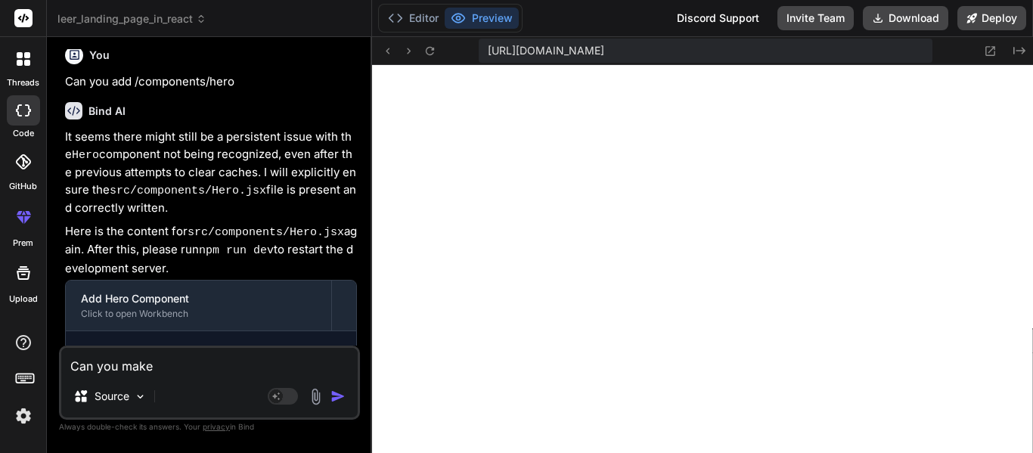
type textarea "Can you make"
type textarea "x"
type textarea "Can you make it"
type textarea "x"
type textarea "Can you make it s"
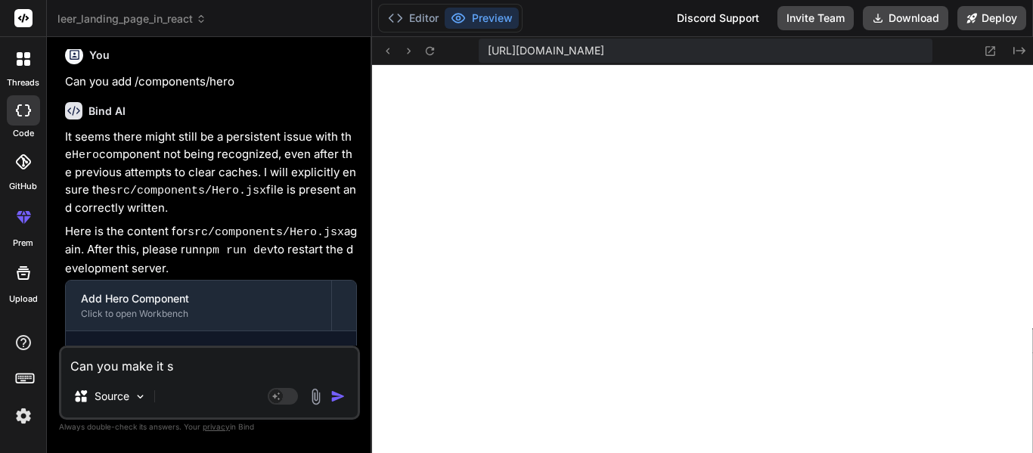
type textarea "x"
type textarea "Can you make it so"
type textarea "x"
type textarea "Can you make it so"
type textarea "x"
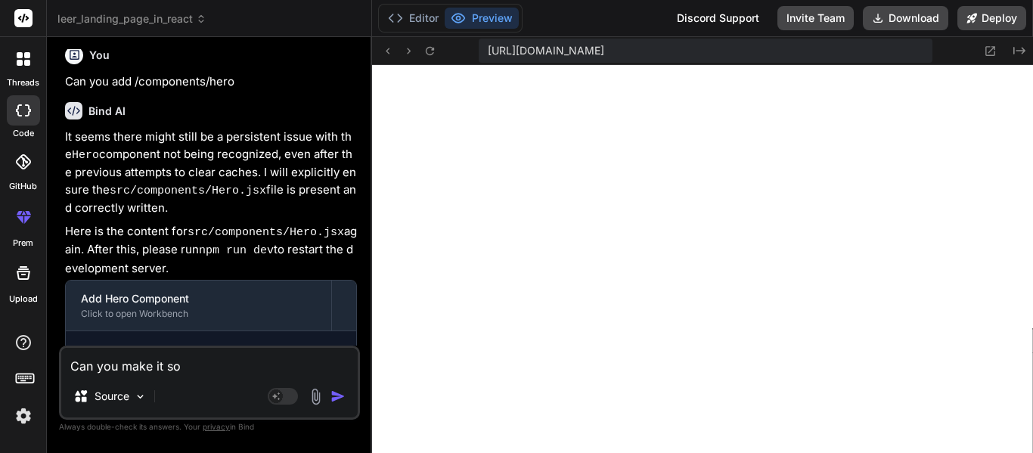
type textarea "Can you make it so t"
type textarea "x"
type textarea "Can you make it so the"
type textarea "x"
type textarea "Can you make it so the"
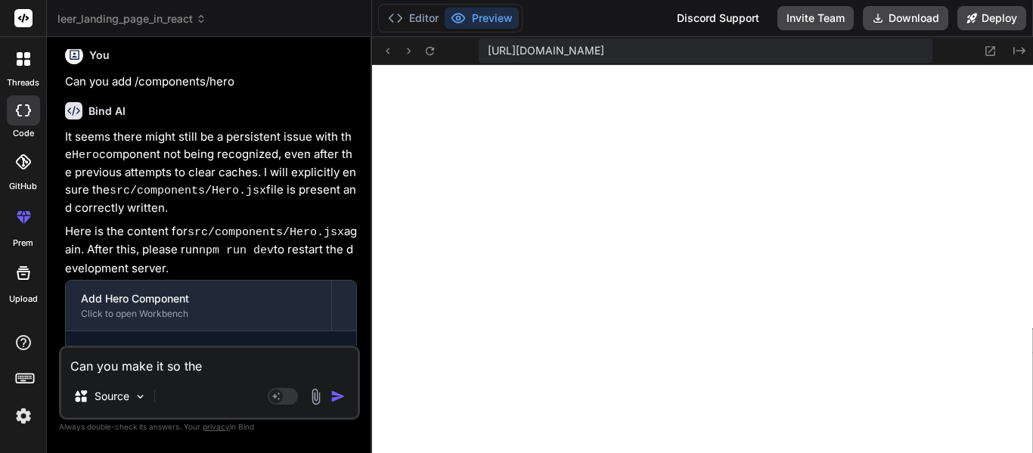
type textarea "x"
type textarea "Can you make it so the p"
type textarea "x"
type textarea "Can you make it so the pa"
type textarea "x"
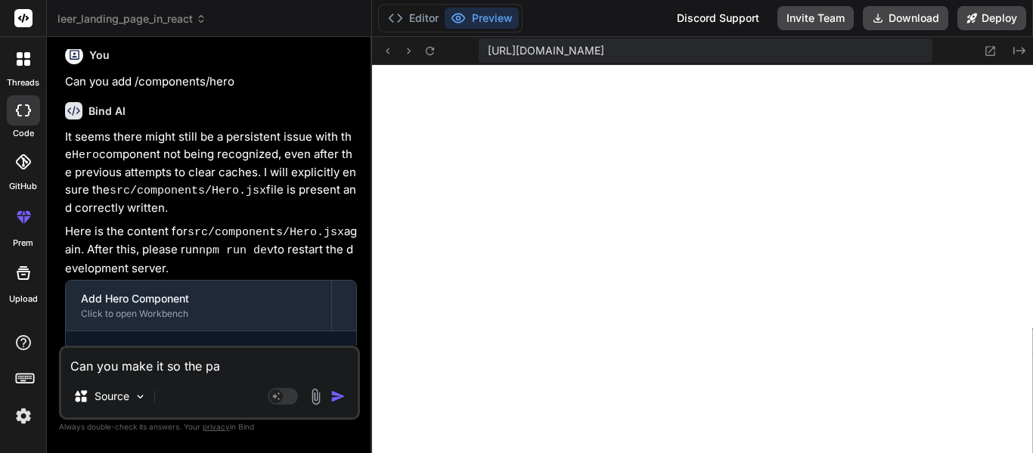
type textarea "Can you make it so the pag"
type textarea "x"
type textarea "Can you make it so the page"
type textarea "x"
type textarea "Can you make it so the page"
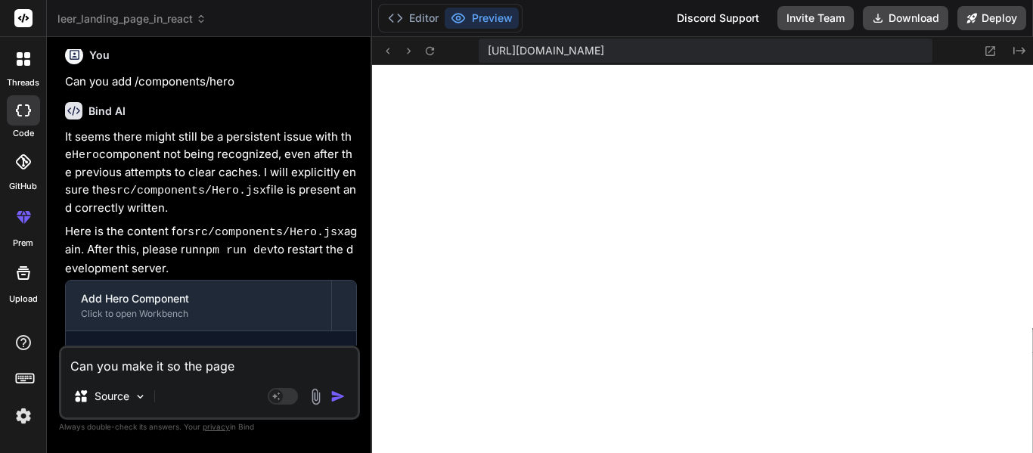
type textarea "x"
type textarea "Can you make it so the page s"
type textarea "x"
type textarea "Can you make it so the page sn"
type textarea "x"
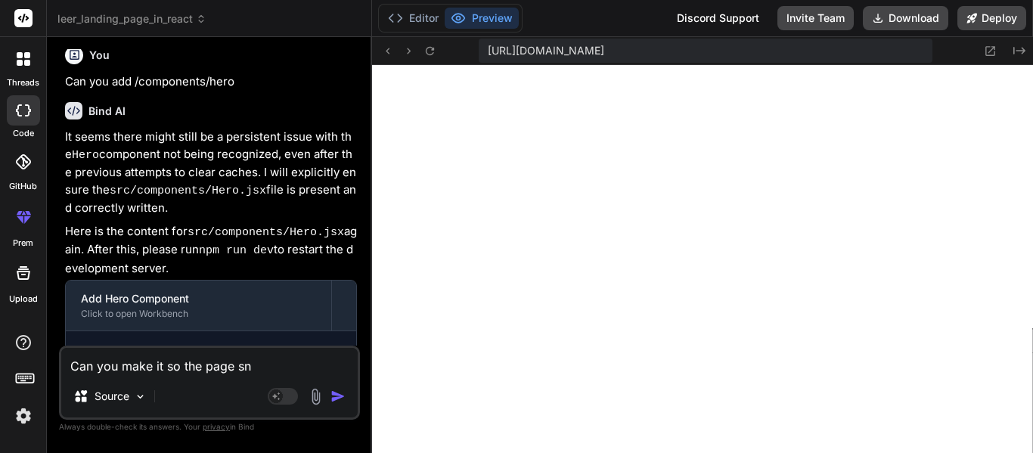
type textarea "Can you make it so the page sn'"
type textarea "x"
type textarea "Can you make it so the page sn't"
type textarea "x"
type textarea "Can you make it so the page sn't"
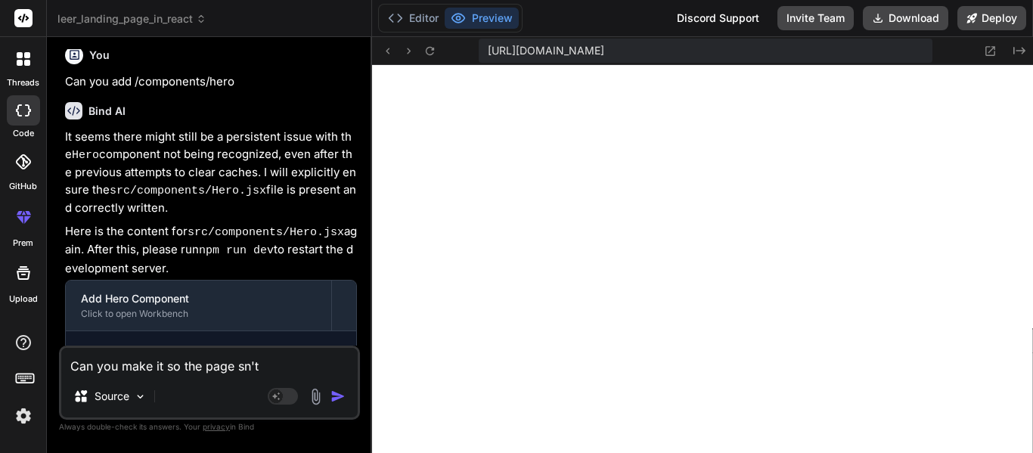
type textarea "x"
type textarea "Can you make it so the page sn't j"
type textarea "x"
type textarea "Can you make it so the page sn't js"
type textarea "x"
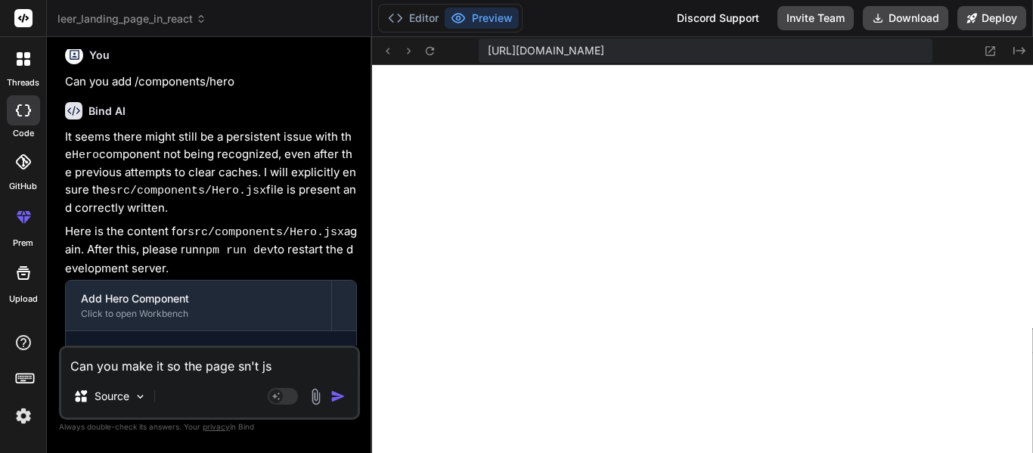
type textarea "Can you make it so the page sn't jsu"
type textarea "x"
type textarea "Can you make it so the page sn't js"
type textarea "x"
type textarea "Can you make it so the page sn't j"
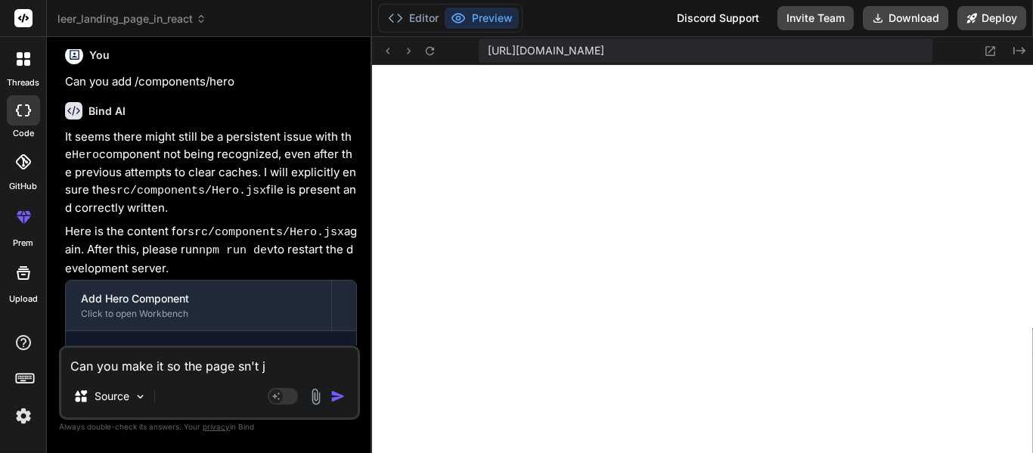
type textarea "x"
type textarea "Can you make it so the page sn't ju"
type textarea "x"
type textarea "Can you make it so the page sn't jus"
type textarea "x"
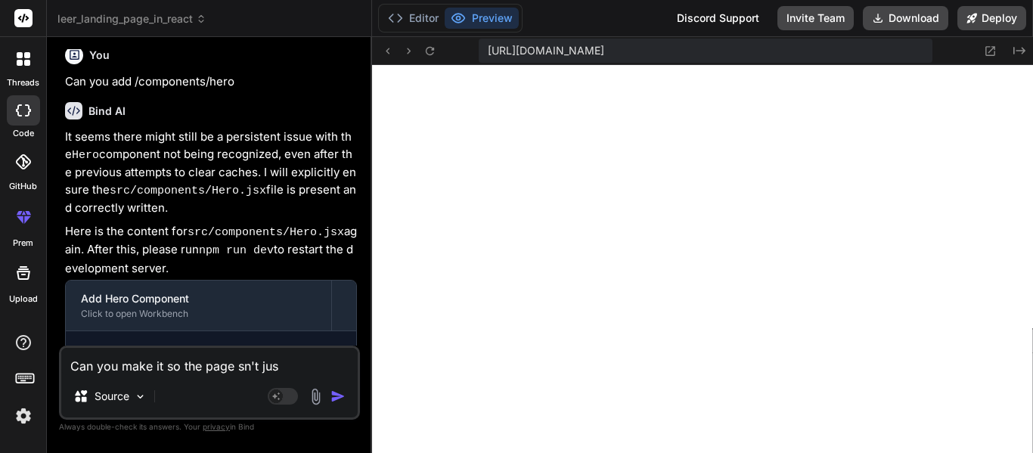
type textarea "Can you make it so the page sn't just"
type textarea "x"
type textarea "Can you make it so the page sn't just"
type textarea "x"
type textarea "Can you make it so the page sn't just a"
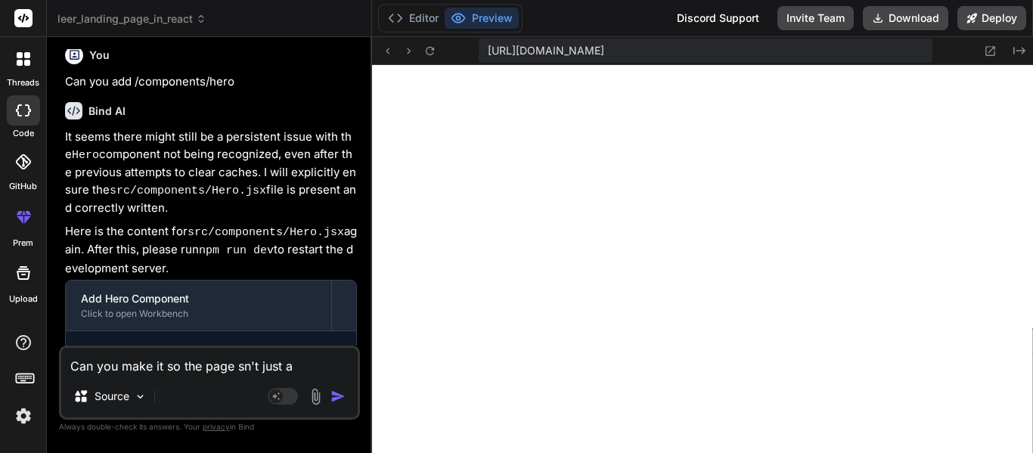
type textarea "x"
type textarea "Can you make it so the page sn't just a b"
type textarea "x"
type textarea "Can you make it so the page sn't just a bl"
type textarea "x"
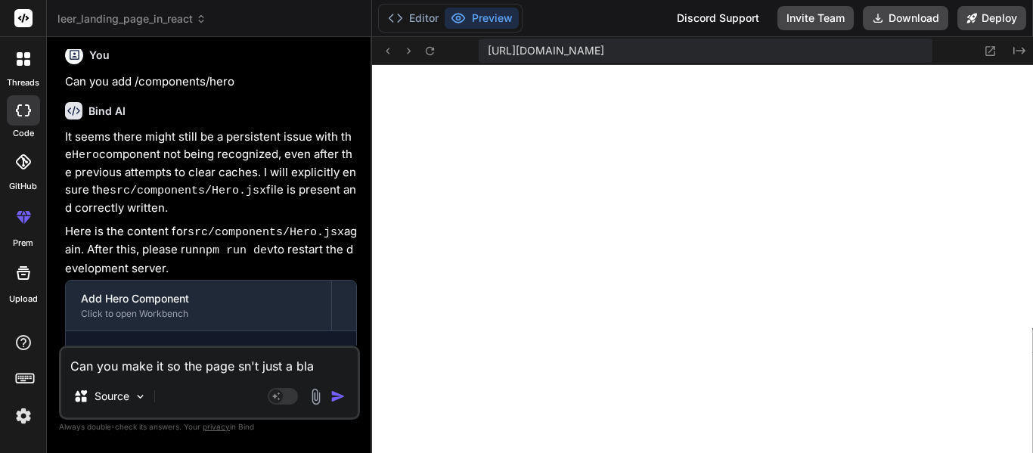
type textarea "Can you make it so the page sn't just a blan"
type textarea "x"
type textarea "Can you make it so the page sn't just a blank"
type textarea "x"
type textarea "Can you make it so the page sn't just a blank"
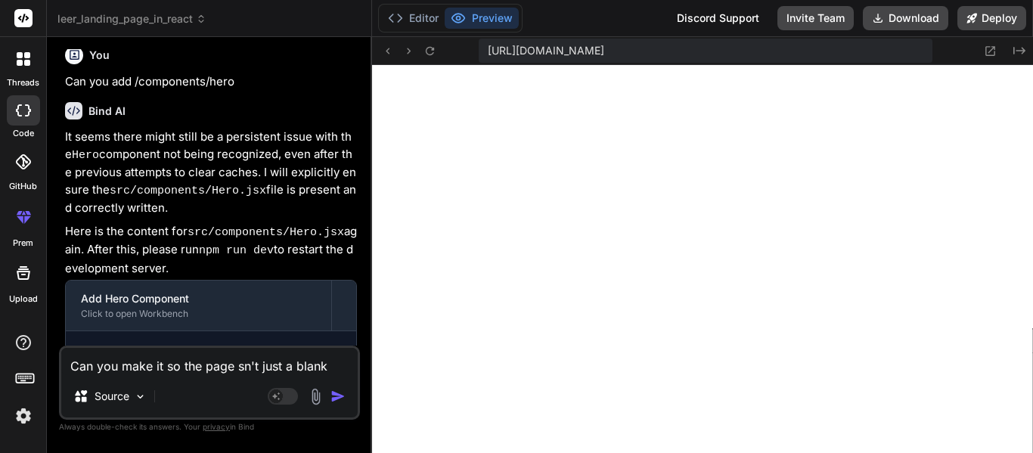
type textarea "x"
type textarea "Can you make it so the page sn't just a blank p"
type textarea "x"
type textarea "Can you make it so the page sn't just a blank pa"
type textarea "x"
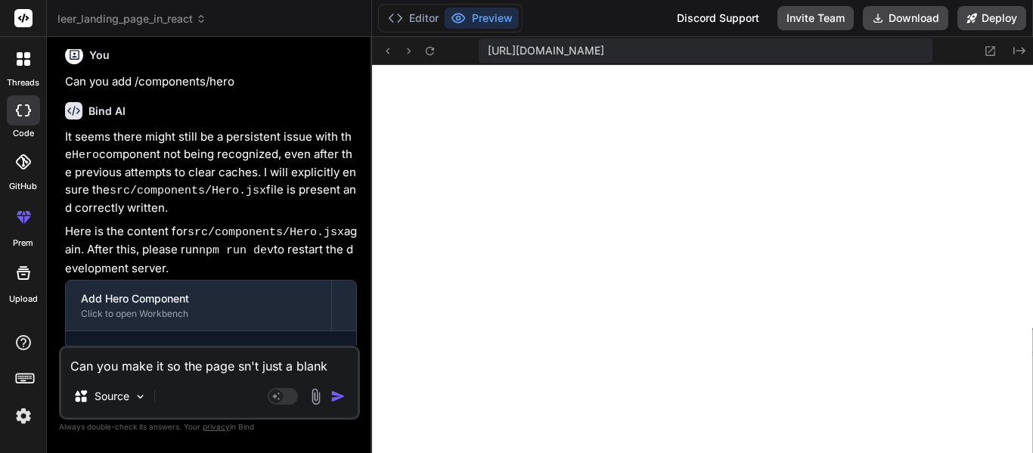
type textarea "Can you make it so the page sn't just a blank page"
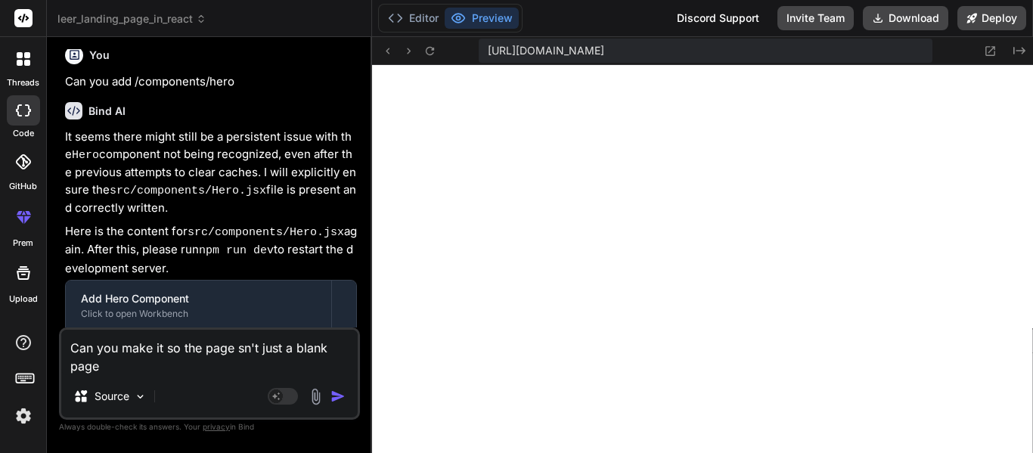
type textarea "x"
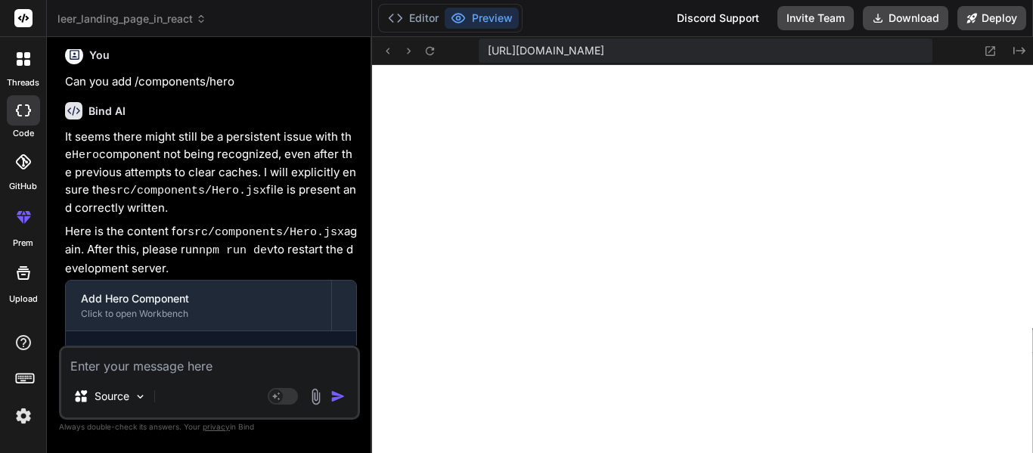
scroll to position [10083, 0]
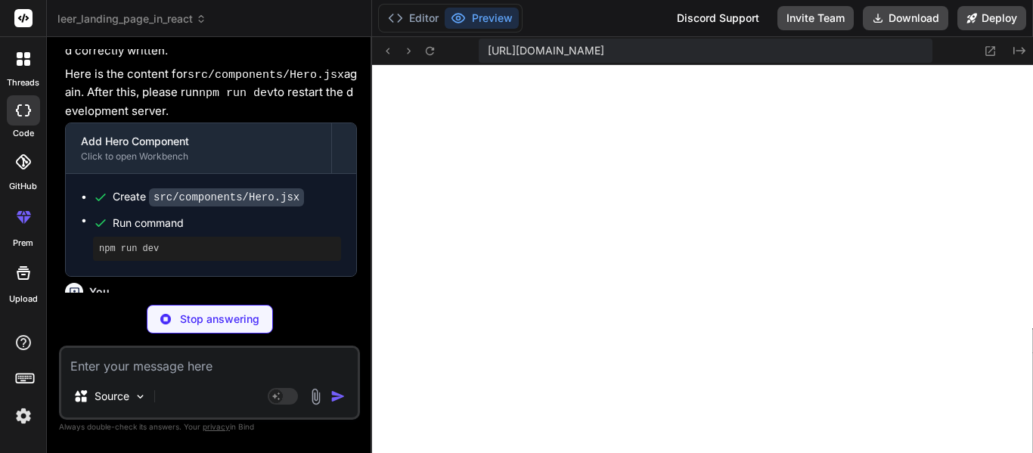
type textarea "x"
type textarea "} export default App;"
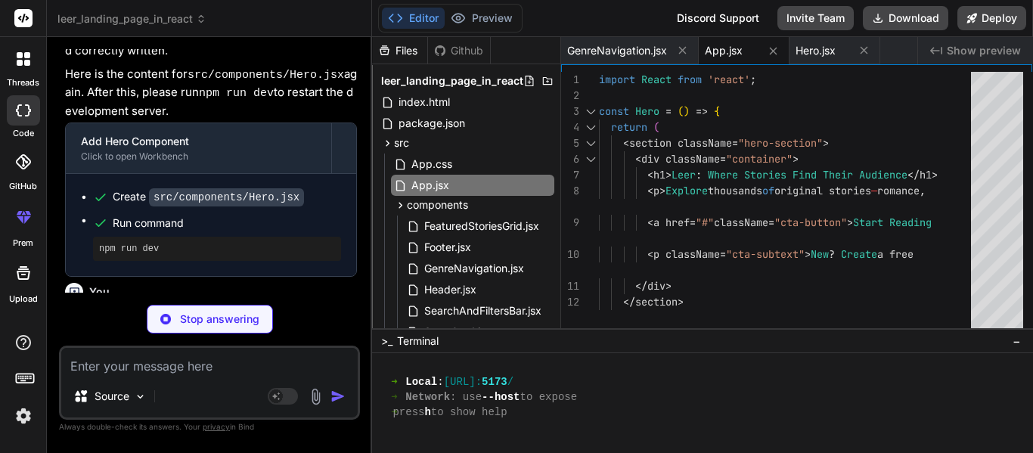
type textarea "x"
type textarea "</ul> </div> </div> )} </header> ); }; export default Header;"
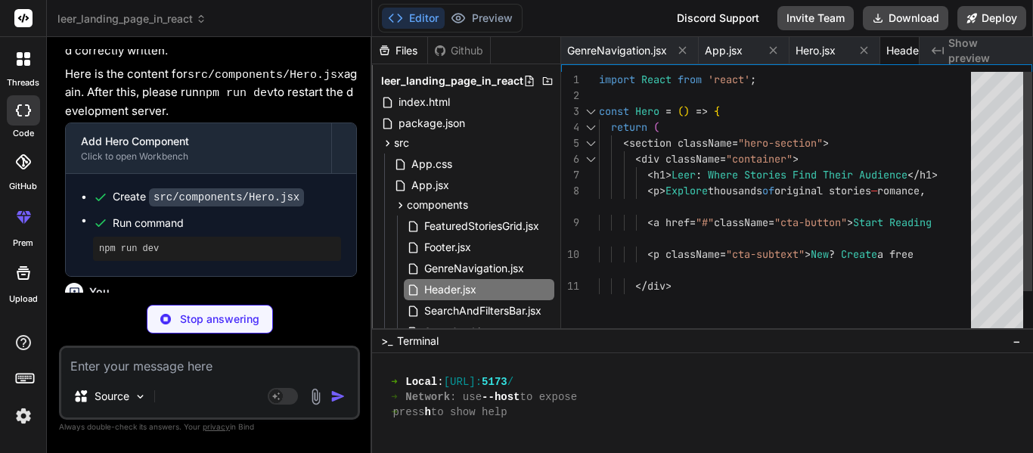
type textarea "x"
type textarea "Now</a> <p className="cta-subtext">New? Create a free account to save favorites…"
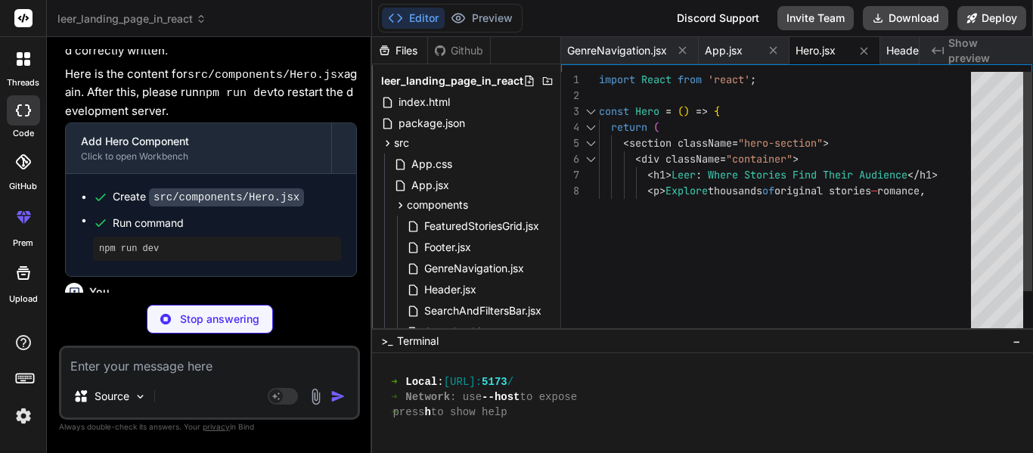
type textarea "x"
type textarea "))} </div> </div> </section> ); }; export default GenreNavigation;"
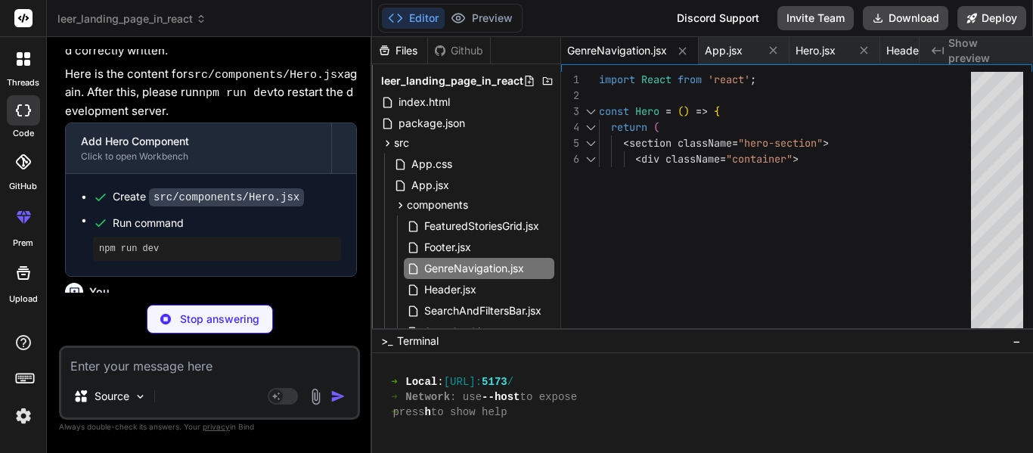
type textarea "x"
type textarea "}; export default StoryCard;"
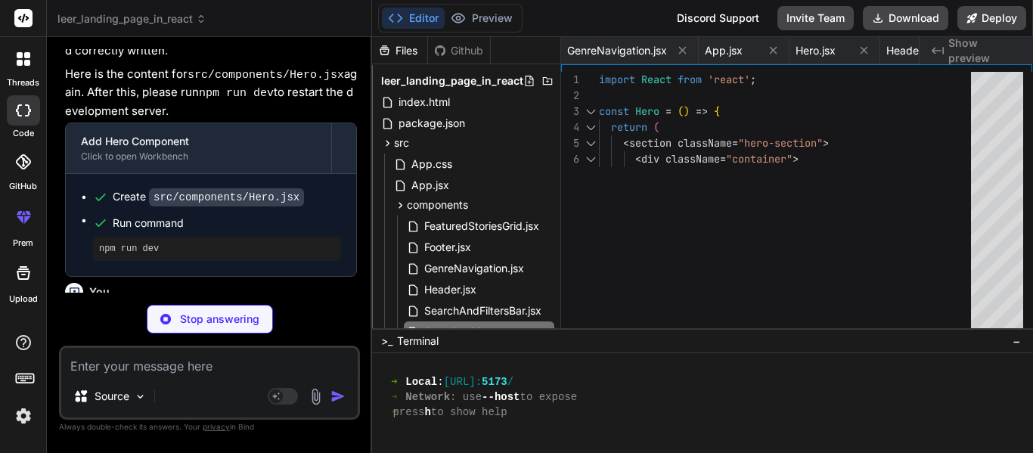
type textarea "x"
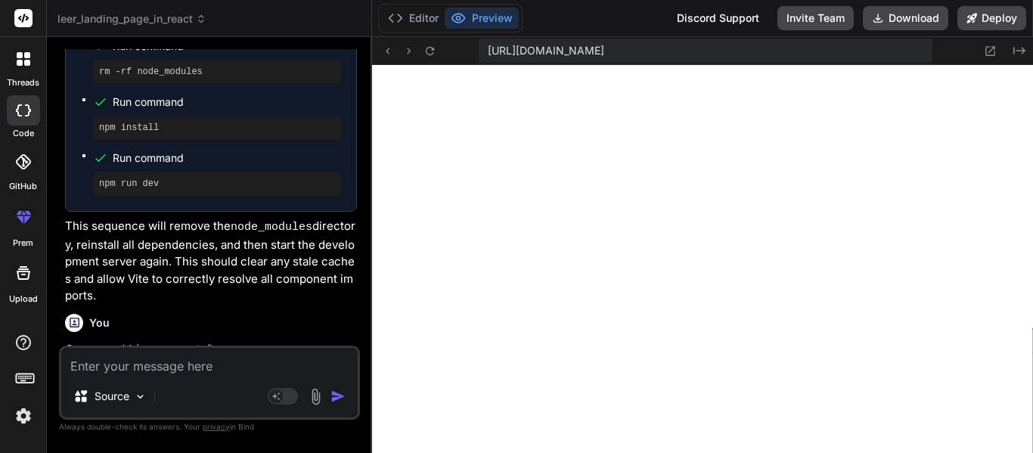
scroll to position [10696, 0]
